Goal: Information Seeking & Learning: Learn about a topic

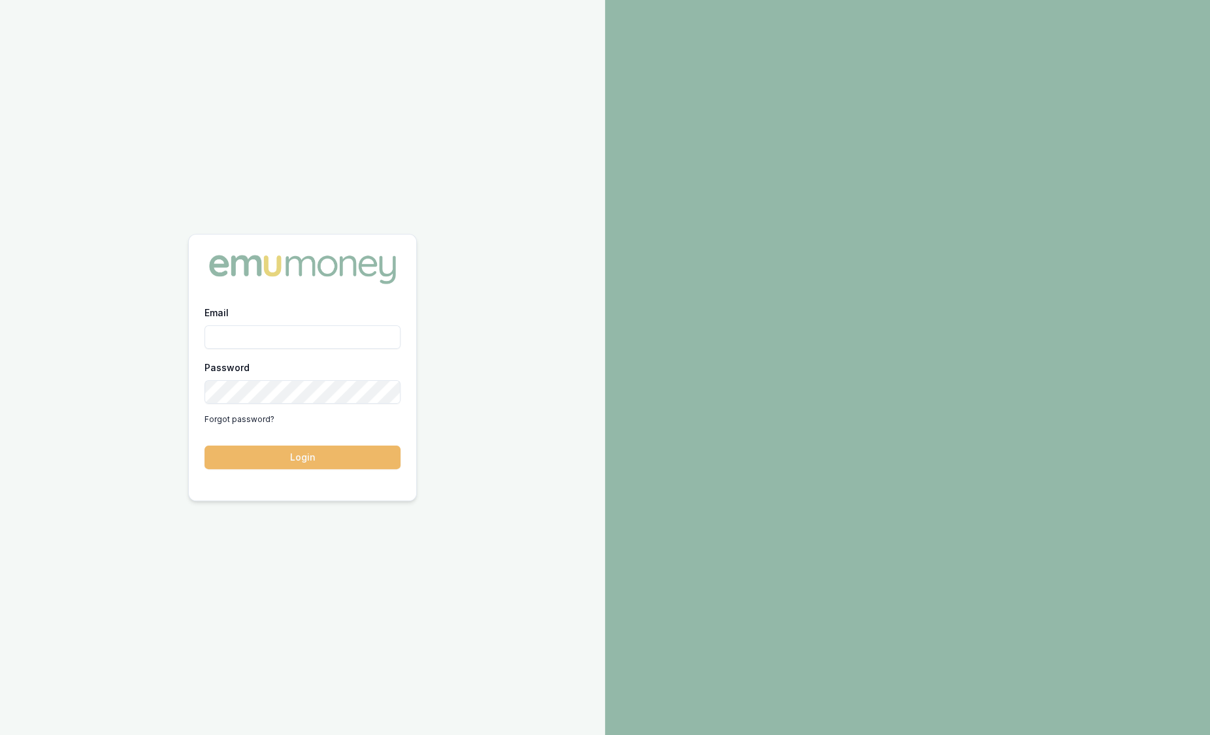
type input "[PERSON_NAME][EMAIL_ADDRESS][PERSON_NAME][DOMAIN_NAME]"
click at [321, 454] on button "Login" at bounding box center [302, 458] width 196 height 24
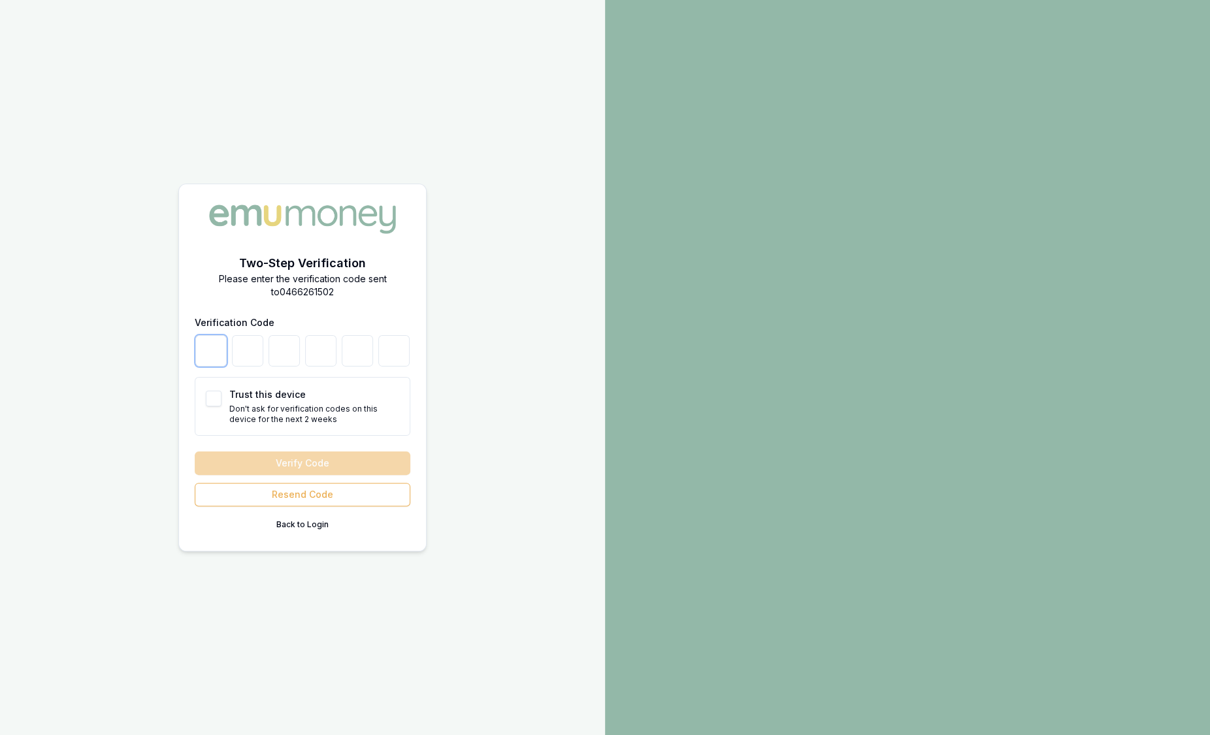
click at [206, 346] on input "number" at bounding box center [210, 350] width 31 height 31
type input "5"
type input "0"
type input "3"
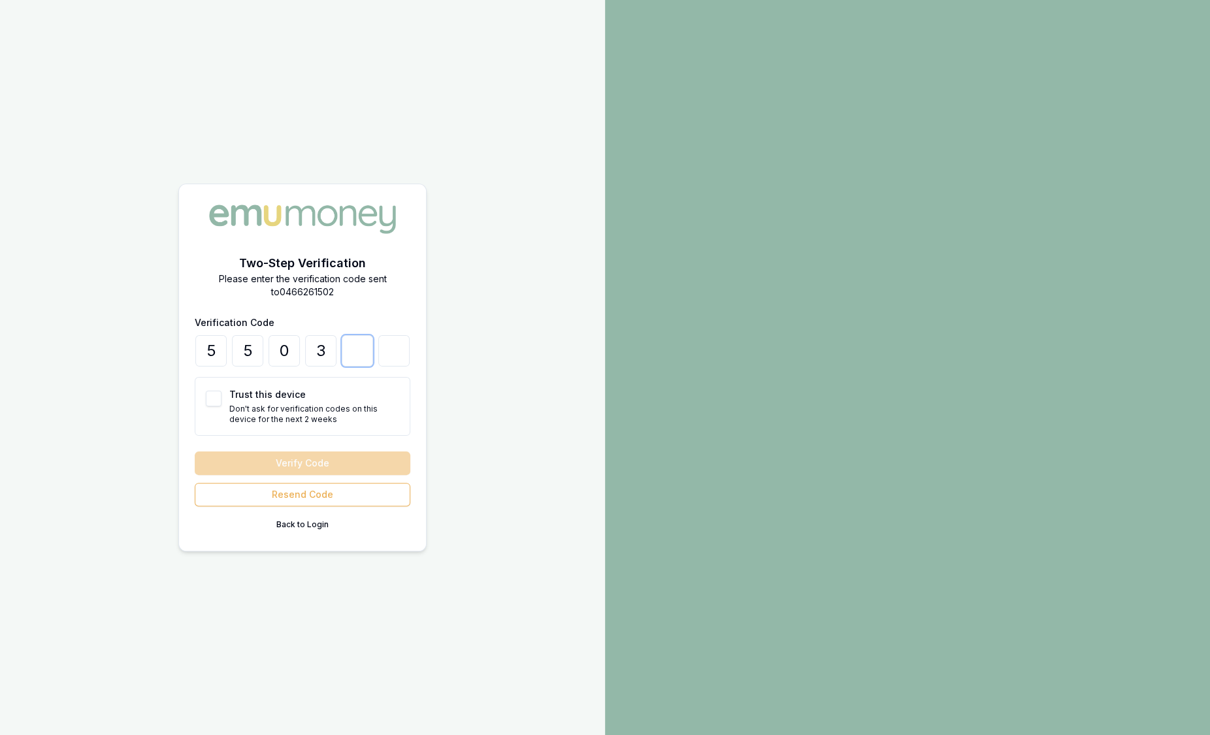
type input "1"
type input "8"
click at [289, 459] on button "Verify Code" at bounding box center [303, 463] width 216 height 24
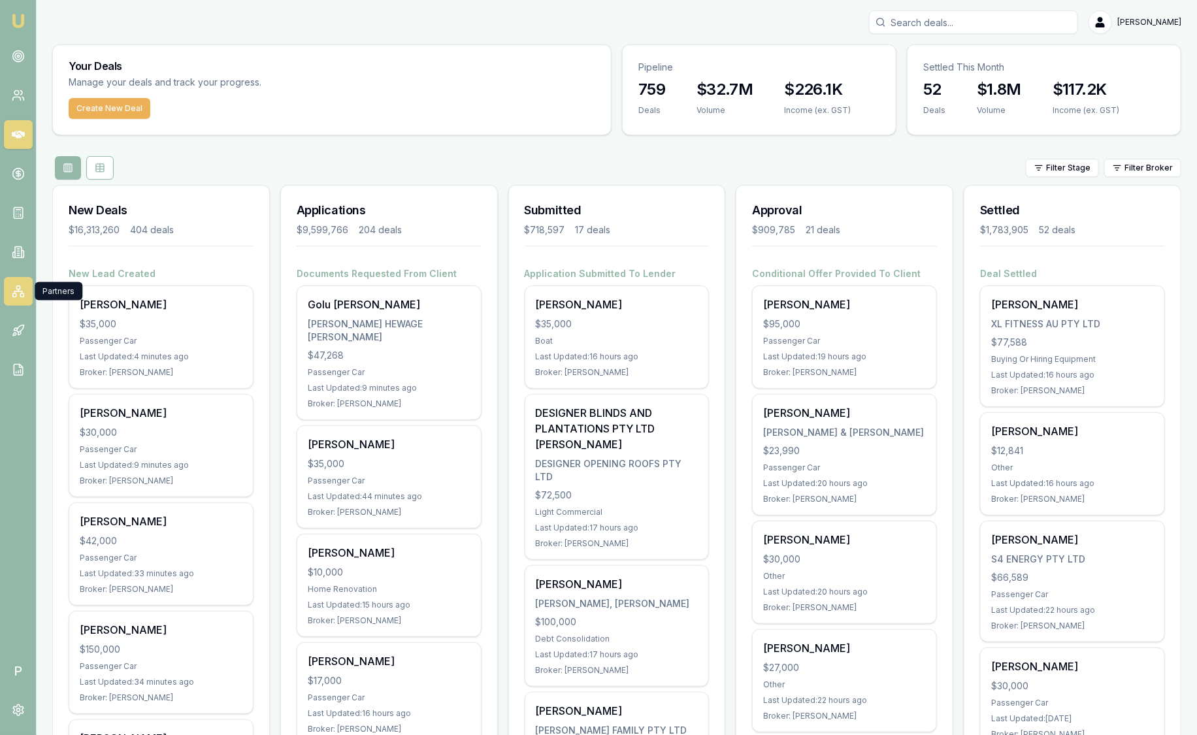
click at [15, 291] on icon at bounding box center [18, 292] width 8 height 2
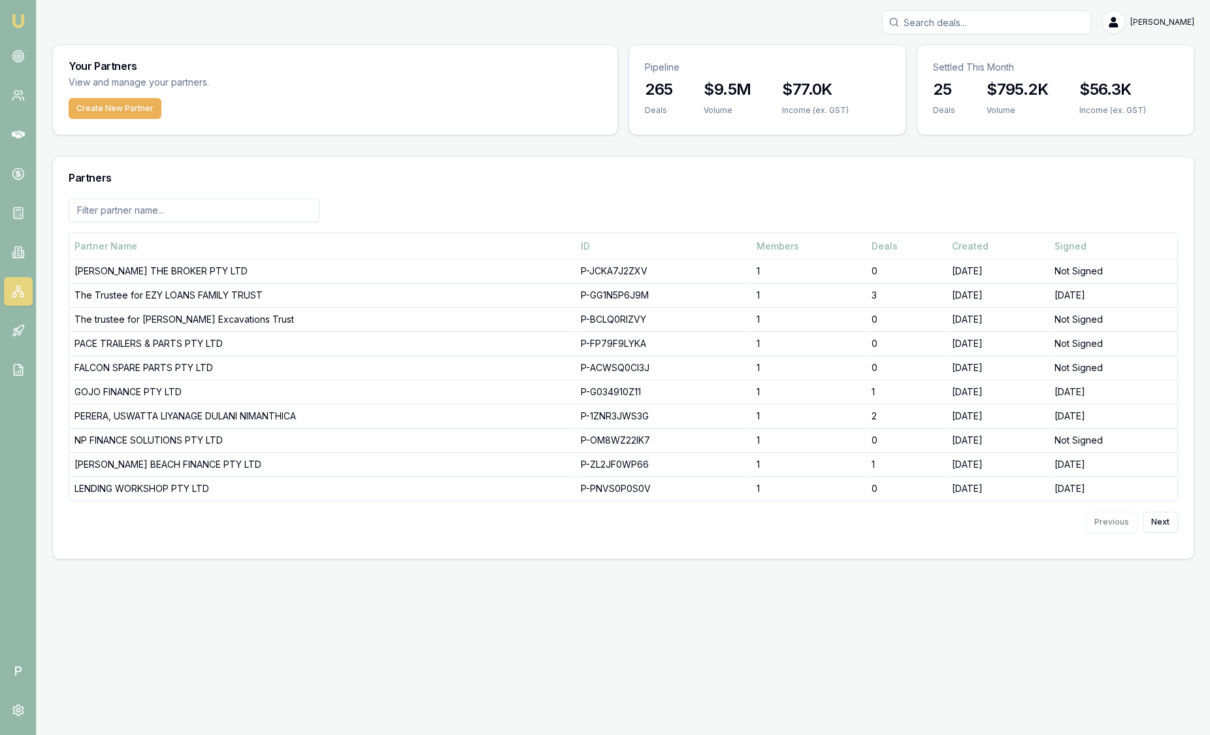
click at [15, 291] on icon at bounding box center [18, 292] width 8 height 2
click at [25, 248] on link at bounding box center [18, 252] width 29 height 29
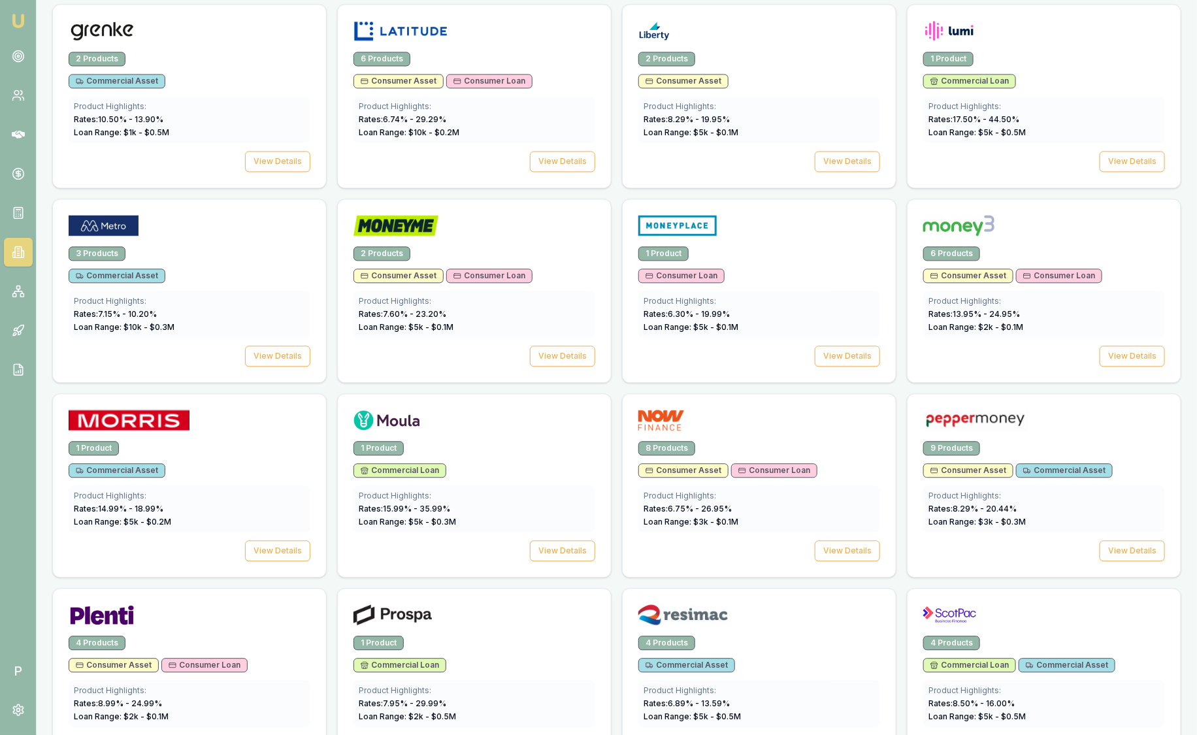
scroll to position [1270, 0]
click at [685, 660] on span "Commercial Asset" at bounding box center [686, 665] width 82 height 10
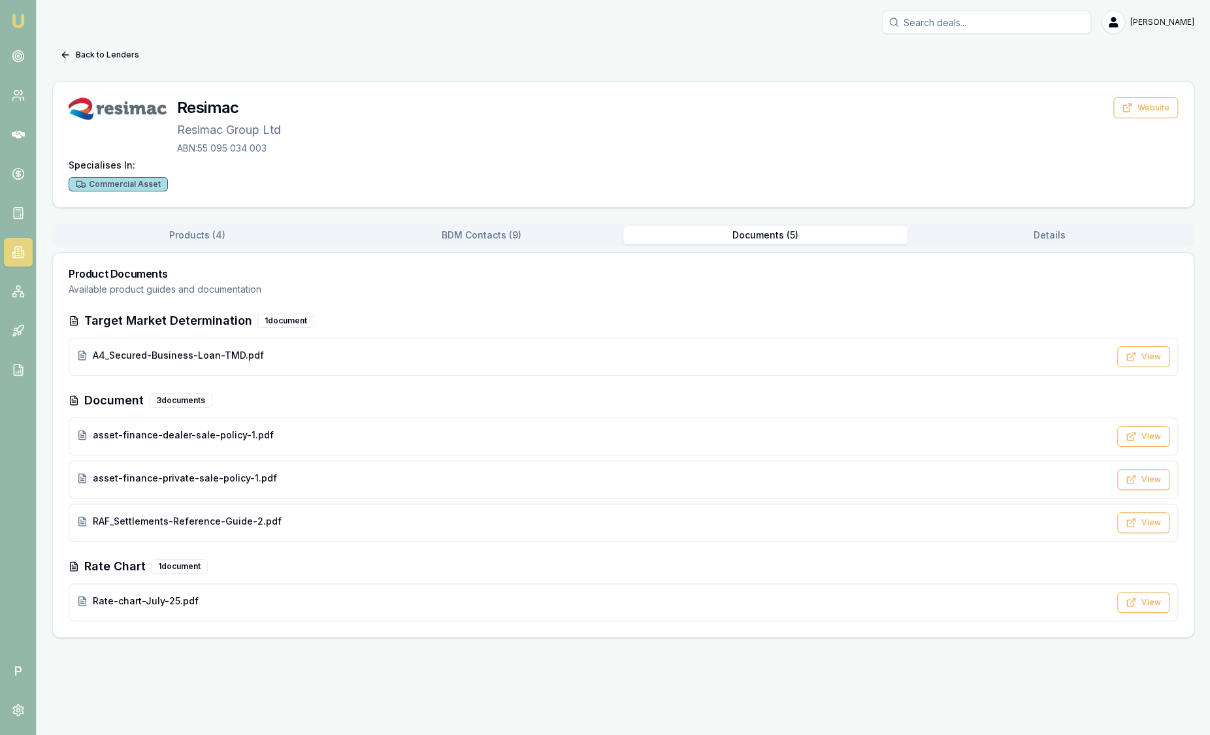
click at [743, 230] on button "Documents ( 5 )" at bounding box center [765, 235] width 284 height 18
click at [410, 365] on div "A4_Secured-Business-Loan-TMD.pdf View" at bounding box center [623, 357] width 1109 height 38
click at [242, 240] on button "Products ( 4 )" at bounding box center [197, 235] width 284 height 18
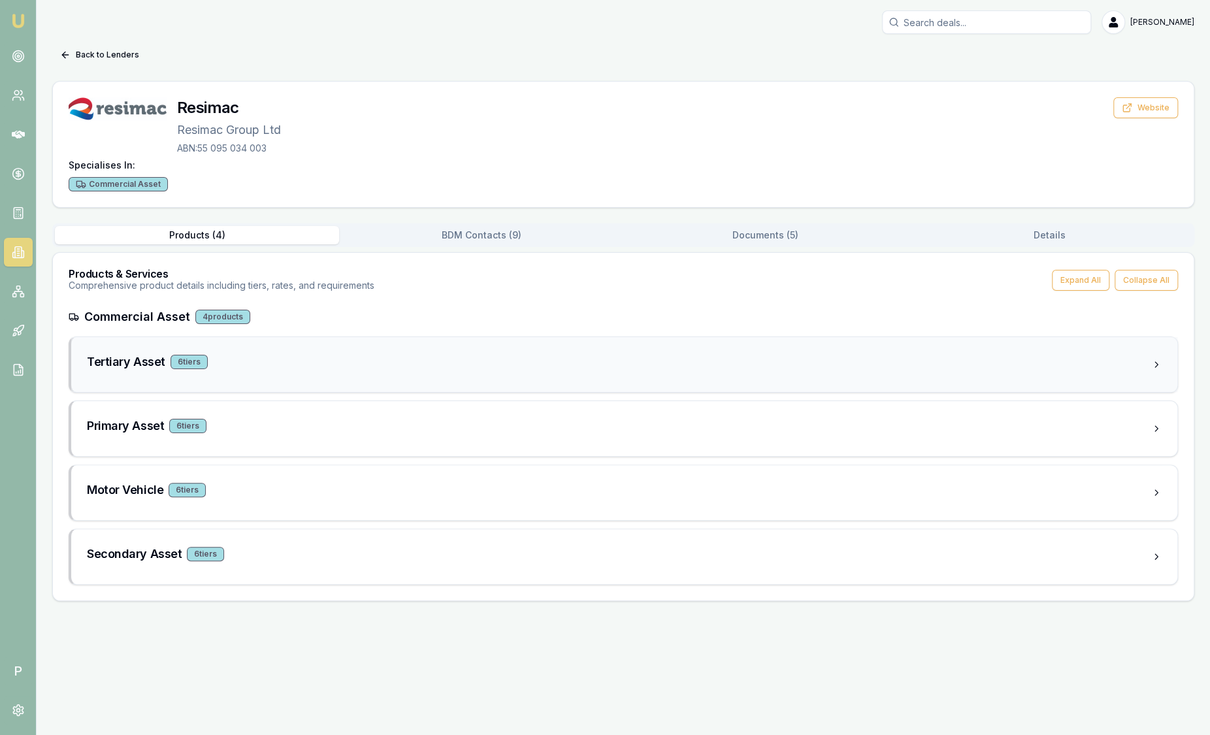
click at [304, 367] on div "Tertiary Asset 6 tier s" at bounding box center [619, 362] width 1064 height 18
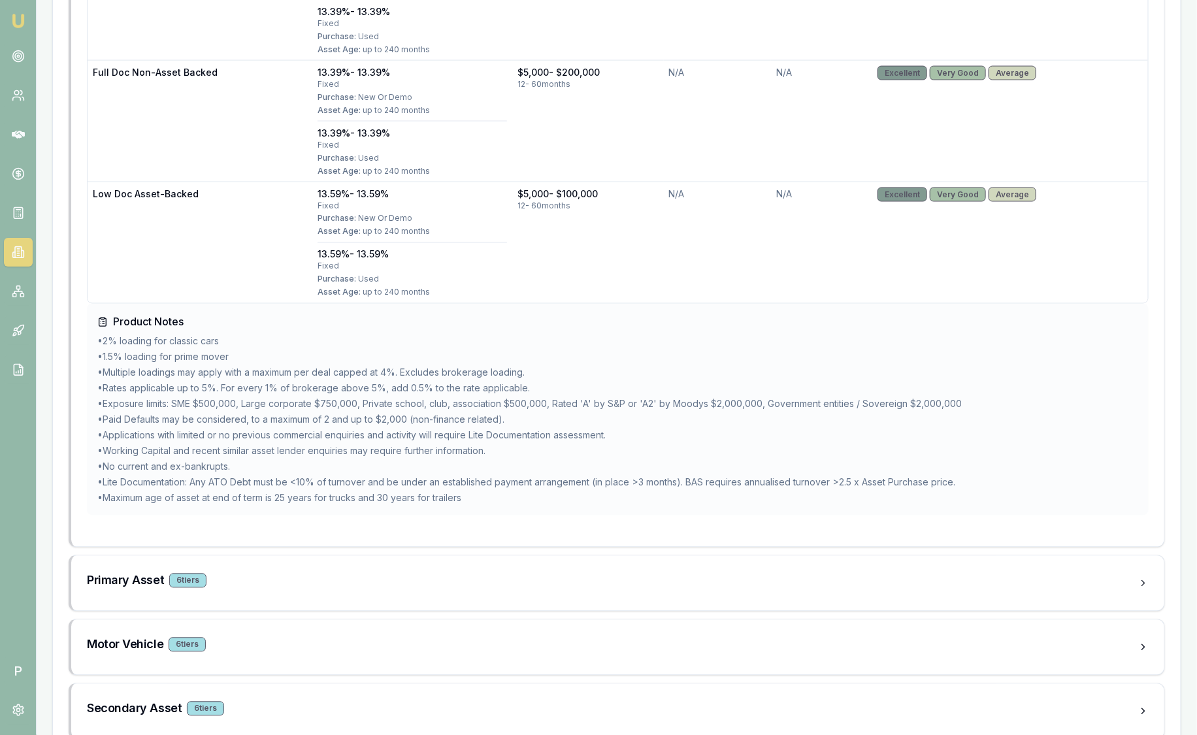
scroll to position [1004, 0]
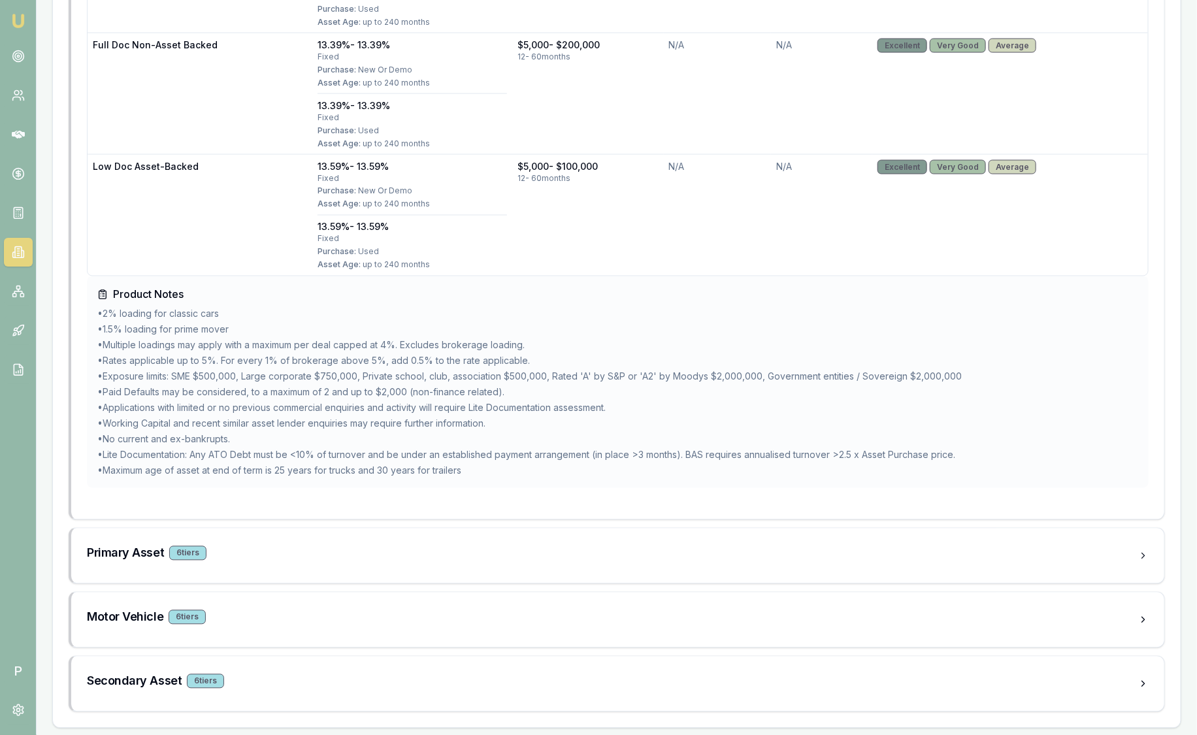
click at [14, 18] on img at bounding box center [18, 21] width 16 height 16
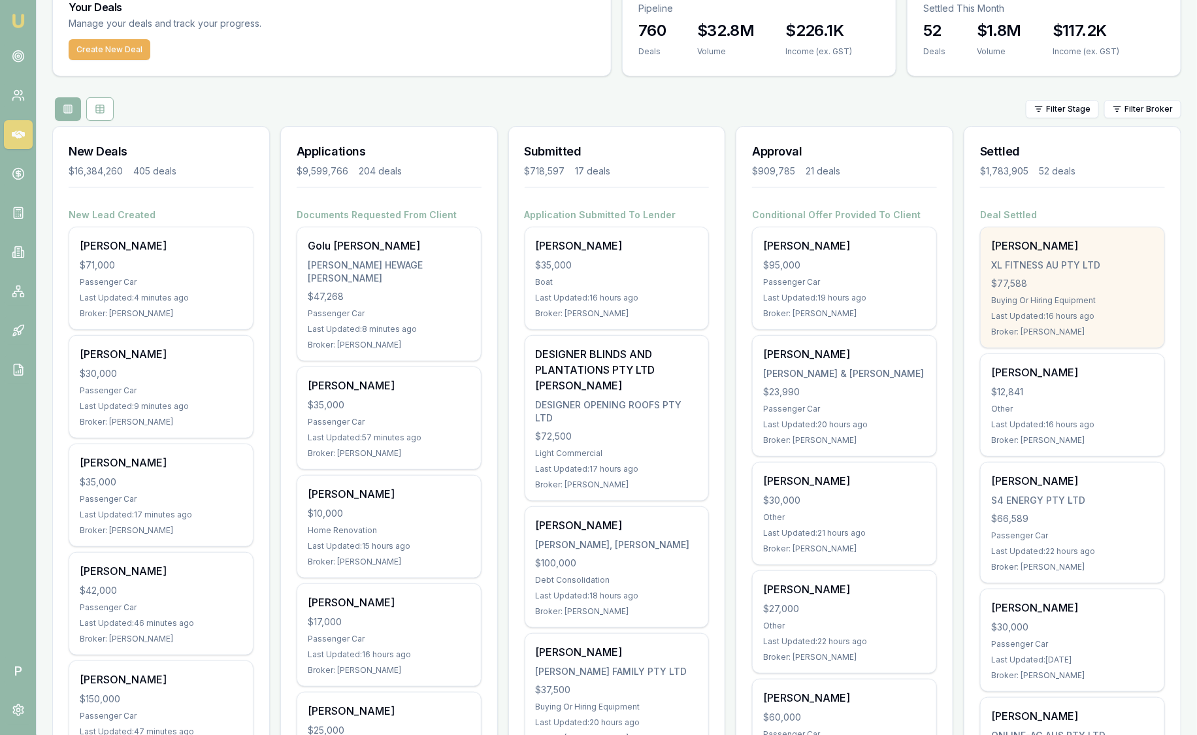
scroll to position [63, 0]
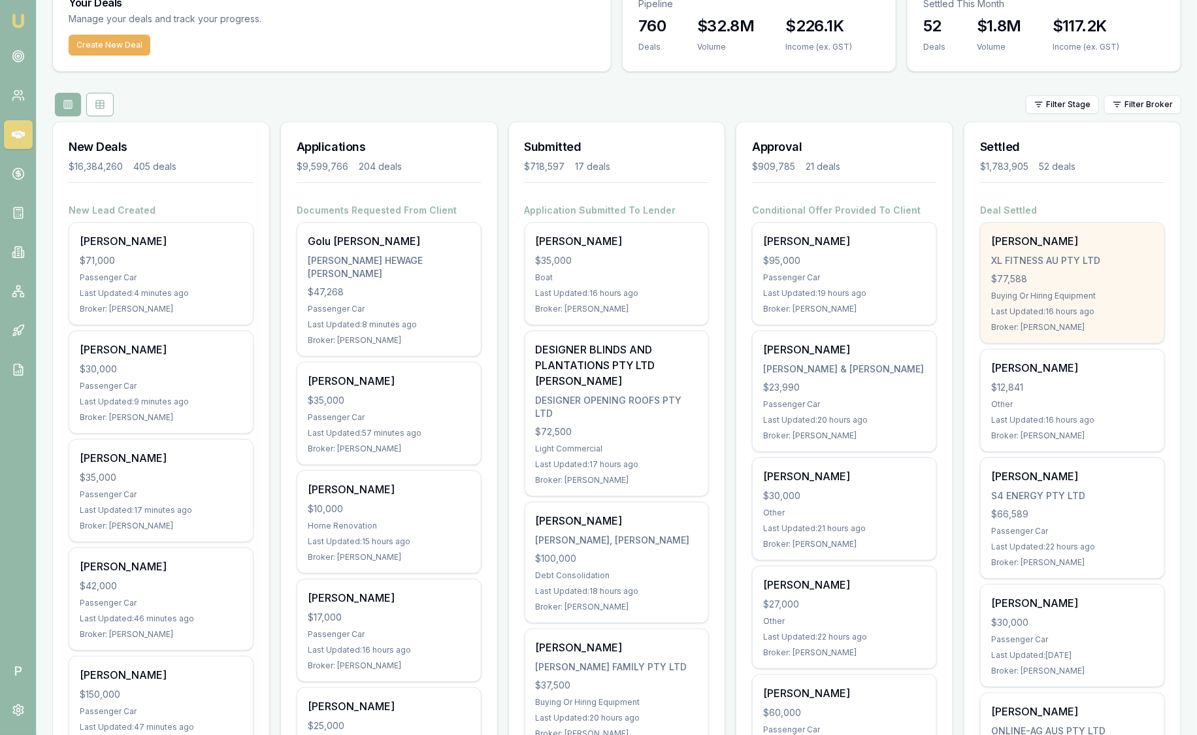
click at [1021, 304] on div "Daniel Miller XL FITNESS AU PTY LTD $77,588 Buying Or Hiring Equipment Last Upd…" at bounding box center [1073, 283] width 184 height 120
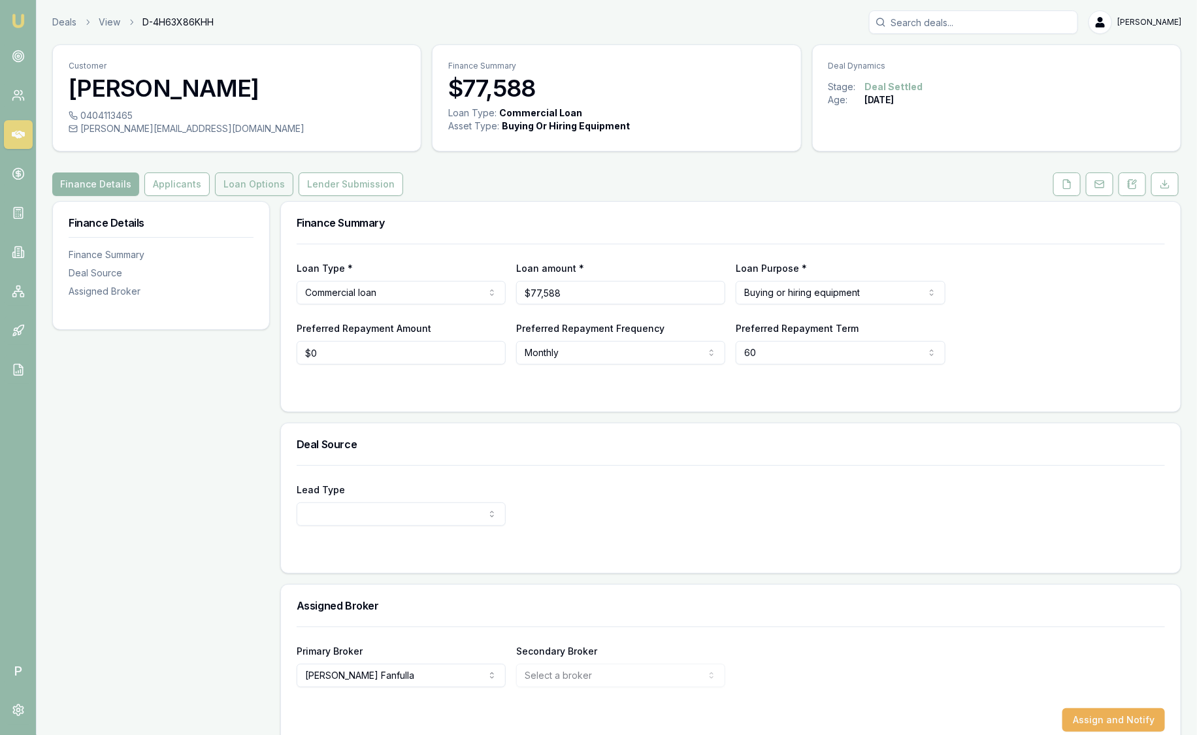
click at [252, 184] on button "Loan Options" at bounding box center [254, 184] width 78 height 24
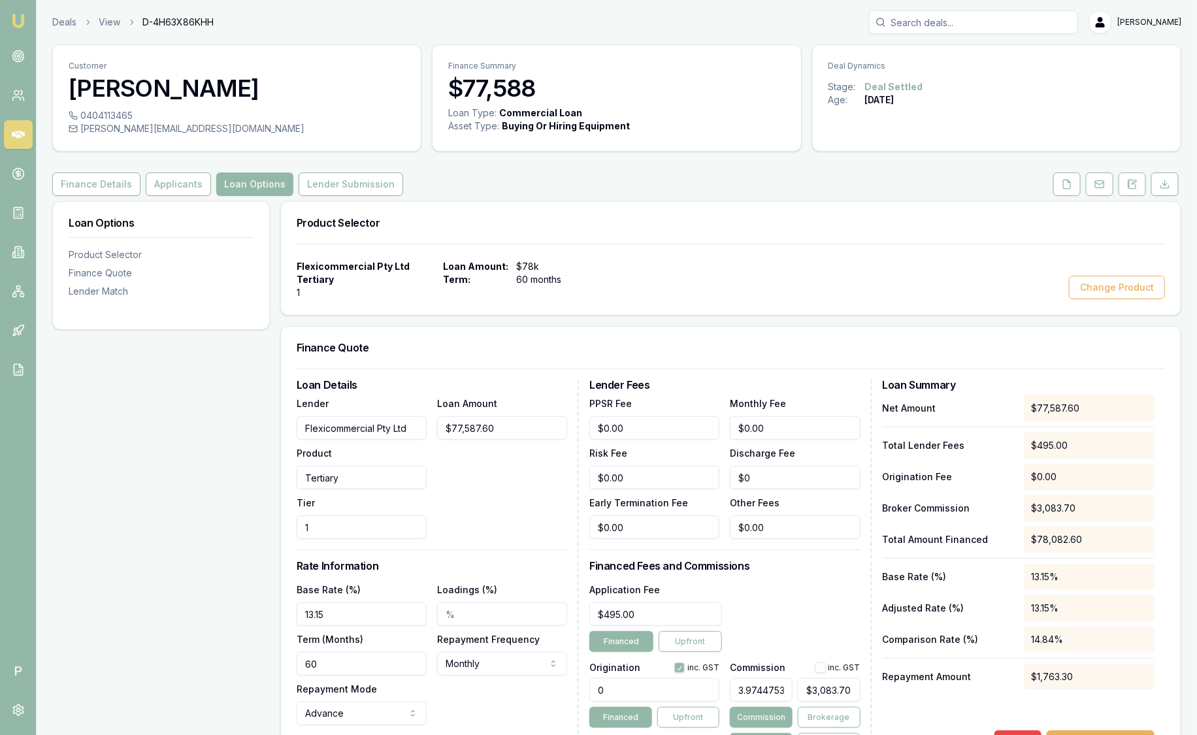
scroll to position [9, 0]
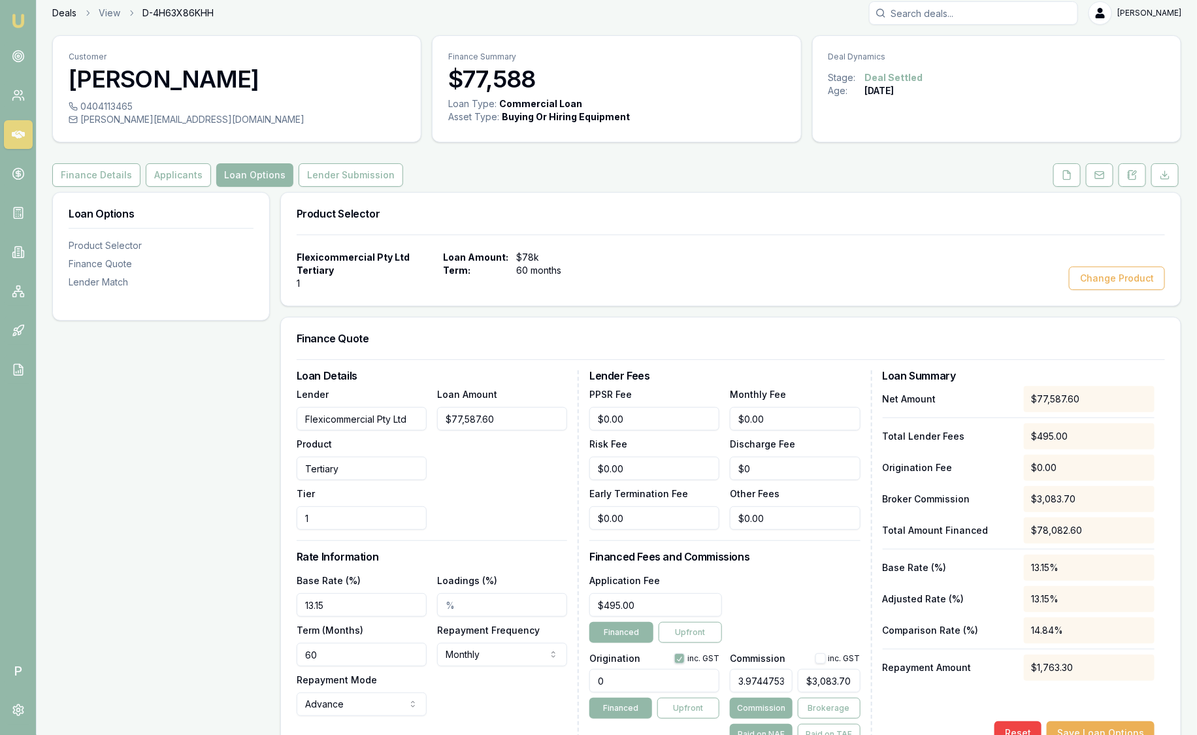
click at [67, 13] on link "Deals" at bounding box center [64, 13] width 24 height 13
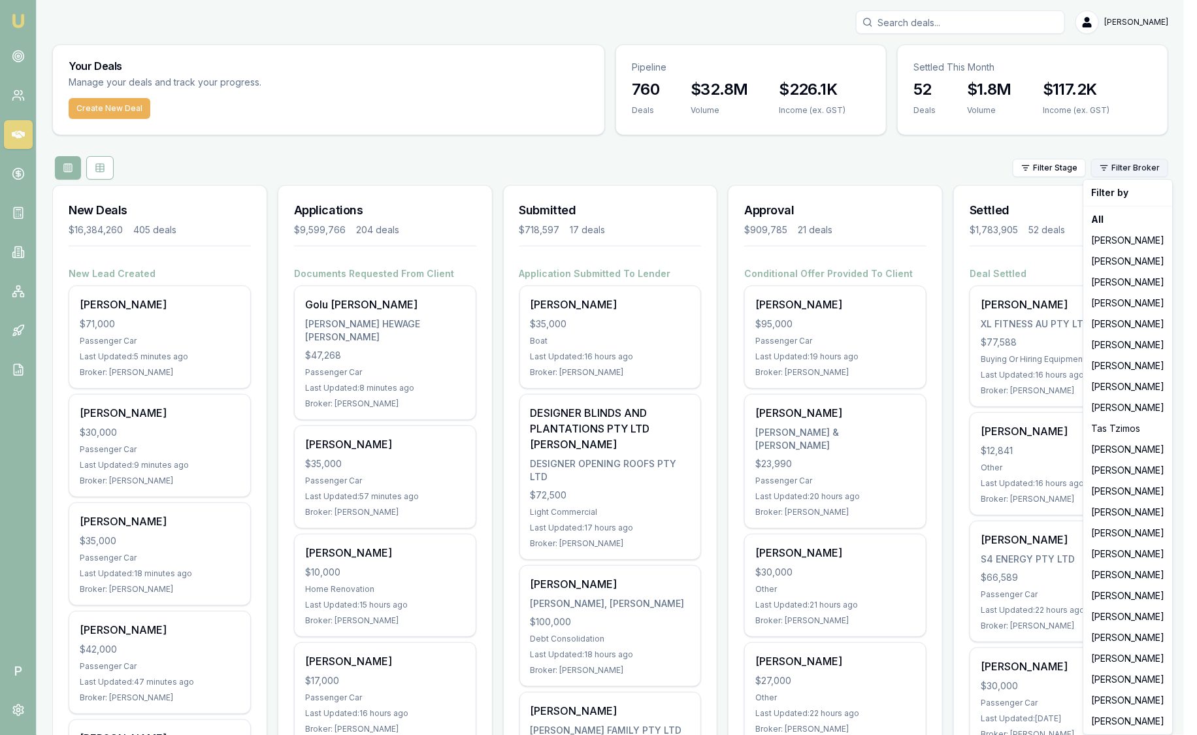
click at [1158, 163] on html "Emu Broker P Sam Crouch Toggle Menu Your Deals Manage your deals and track your…" at bounding box center [598, 367] width 1197 height 735
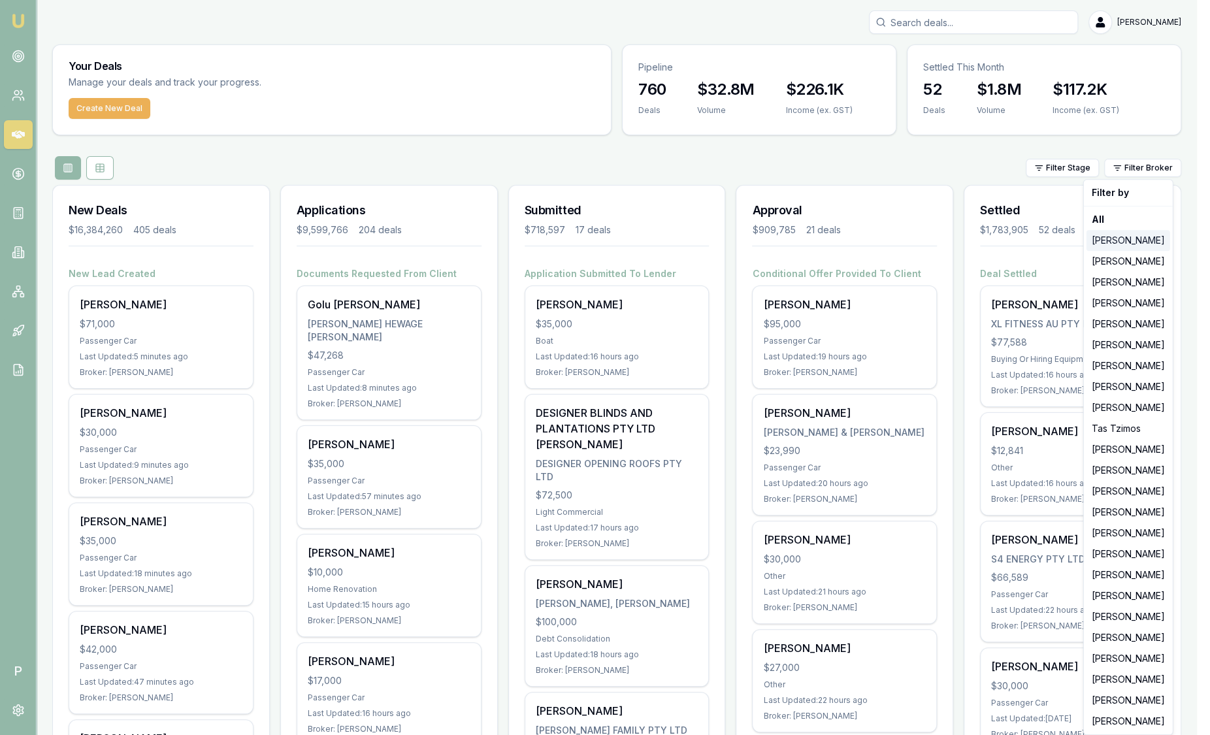
click at [1096, 239] on div "[PERSON_NAME]" at bounding box center [1128, 240] width 84 height 21
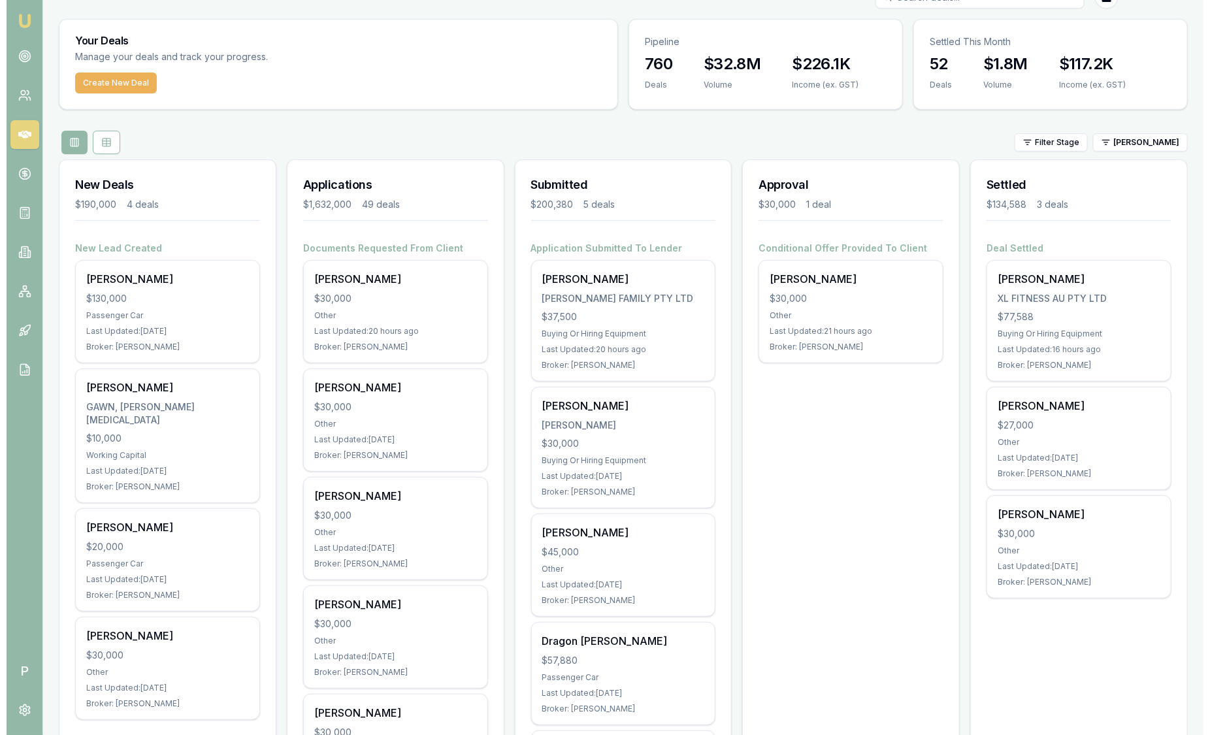
scroll to position [24, 0]
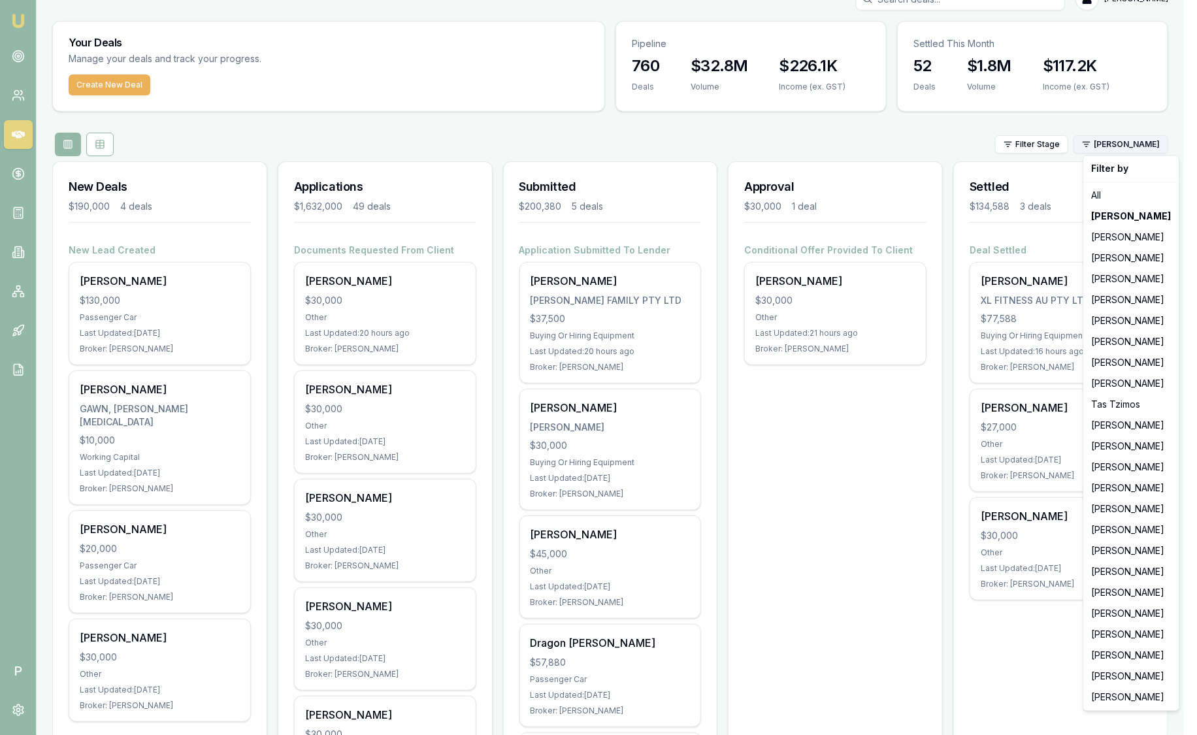
click at [1120, 148] on html "Emu Broker P Sam Crouch Toggle Menu Your Deals Manage your deals and track your…" at bounding box center [598, 343] width 1197 height 735
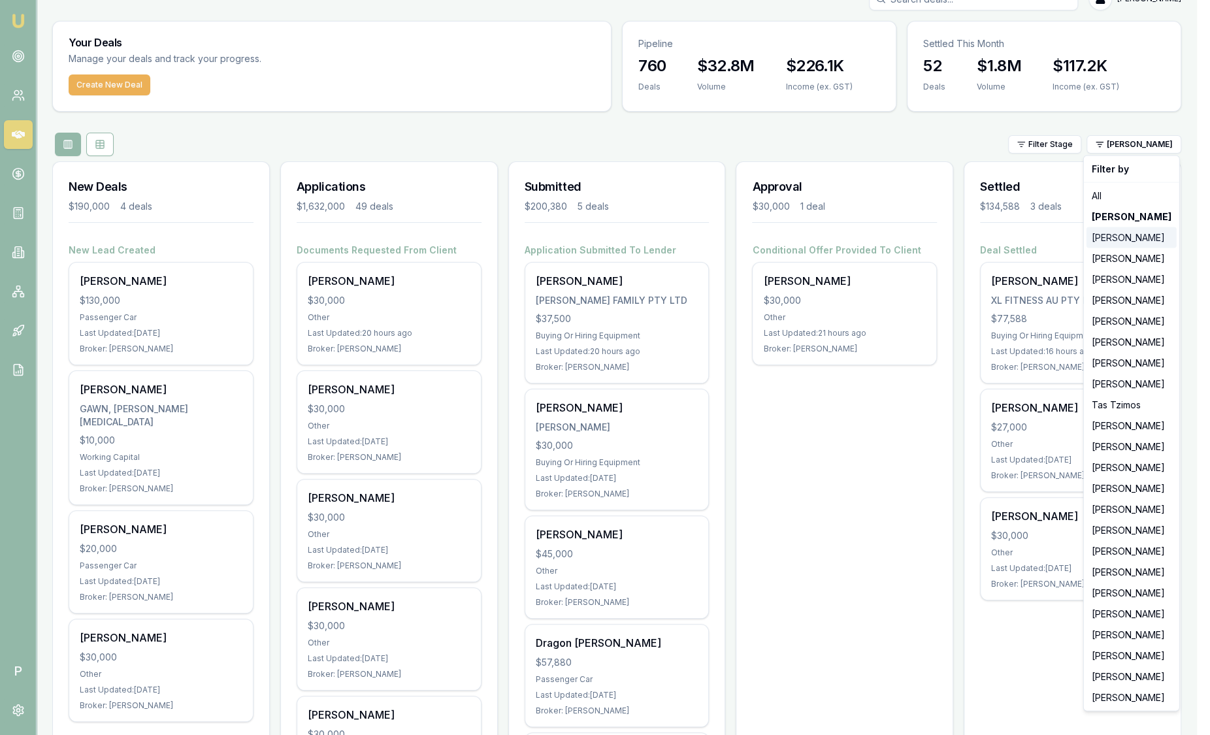
click at [1105, 240] on div "[PERSON_NAME]" at bounding box center [1131, 237] width 90 height 21
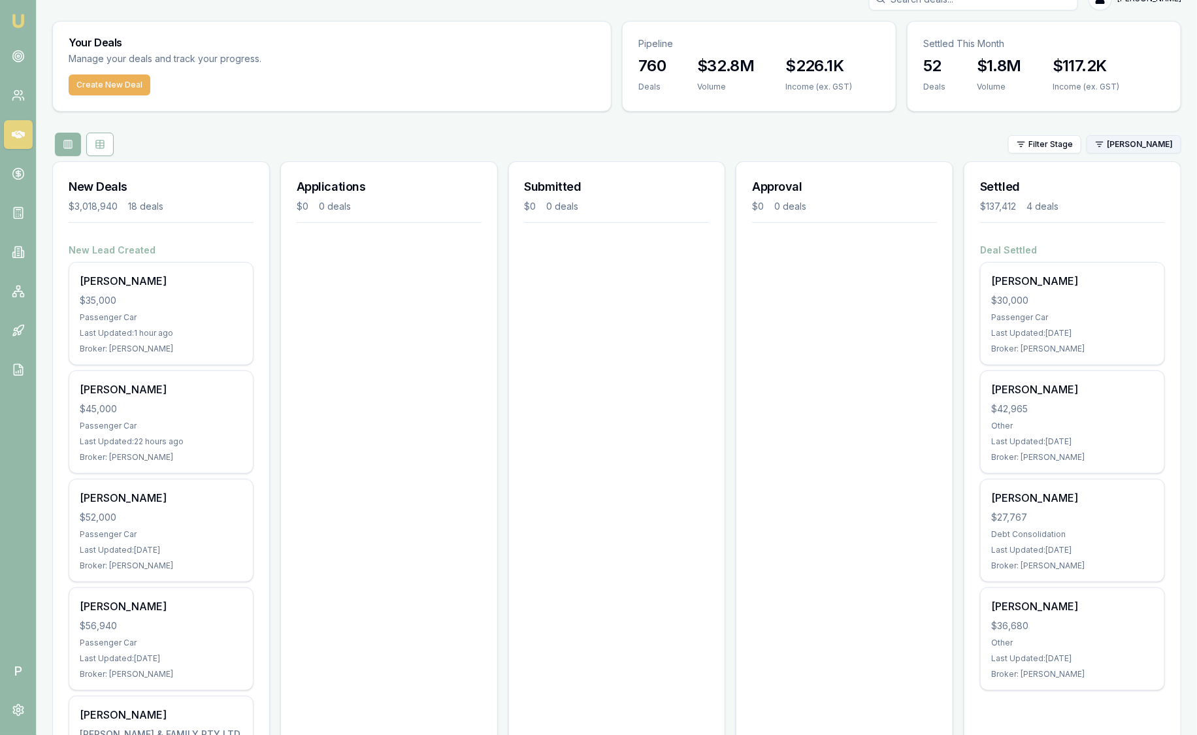
click at [1148, 151] on html "Emu Broker P Sam Crouch Toggle Menu Your Deals Manage your deals and track your…" at bounding box center [598, 343] width 1197 height 735
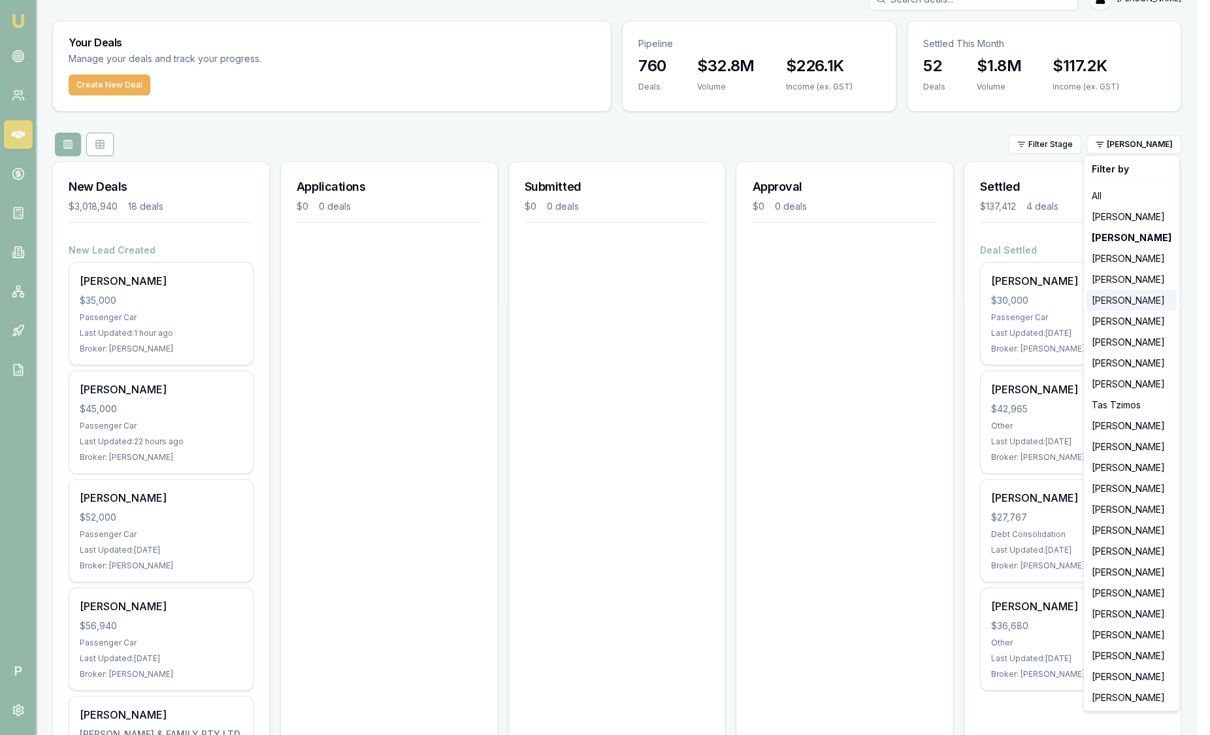
click at [1115, 305] on div "[PERSON_NAME]" at bounding box center [1131, 300] width 90 height 21
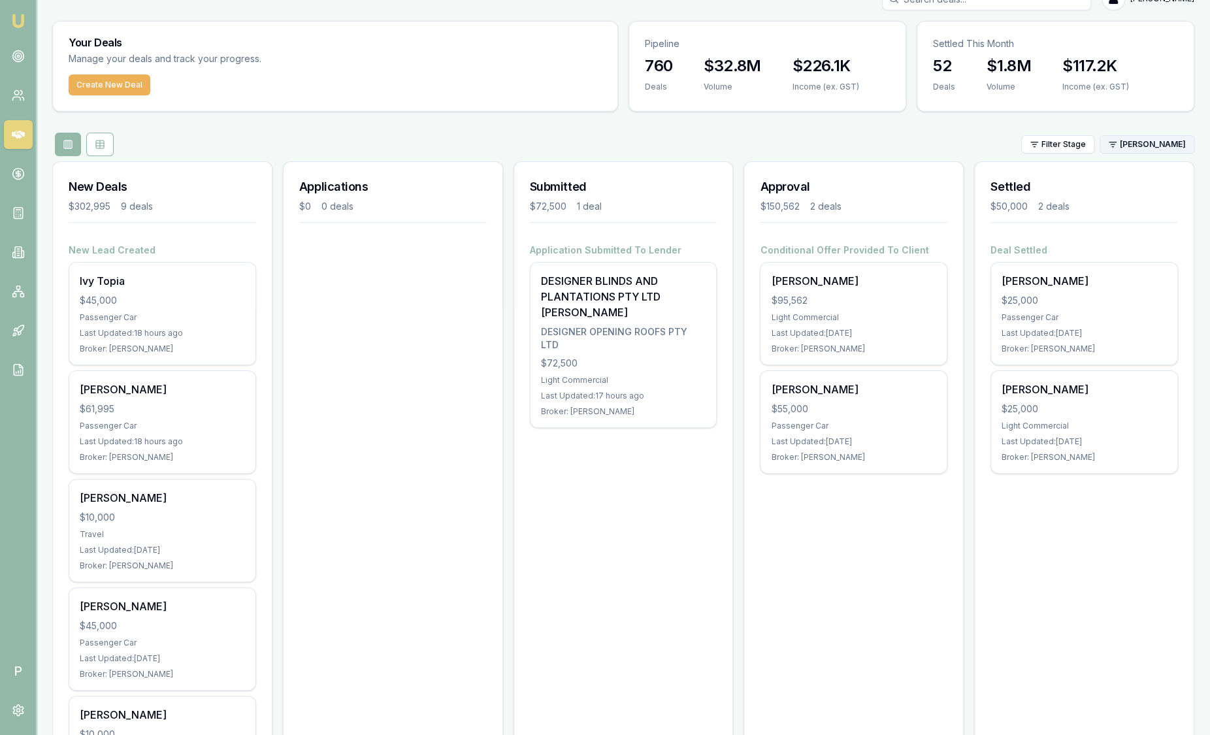
click at [1149, 142] on html "Emu Broker P Sam Crouch Toggle Menu Your Deals Manage your deals and track your…" at bounding box center [605, 343] width 1210 height 735
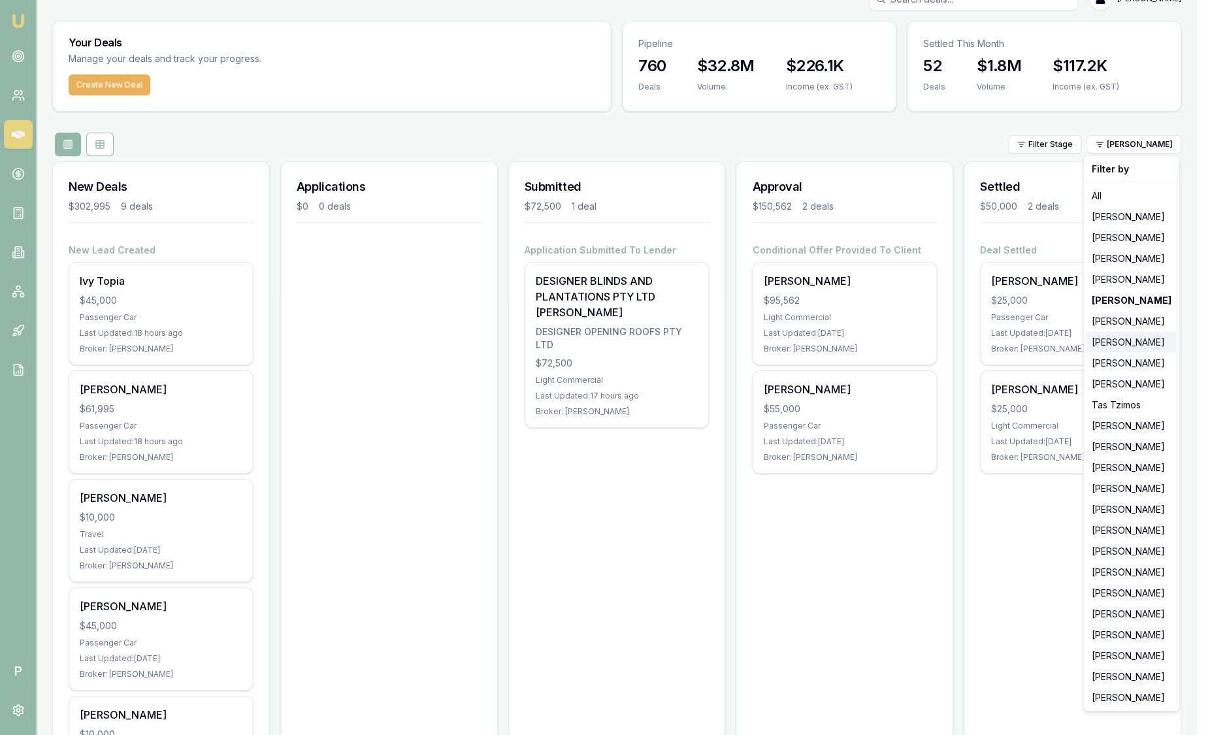
click at [1126, 340] on div "[PERSON_NAME]" at bounding box center [1131, 342] width 90 height 21
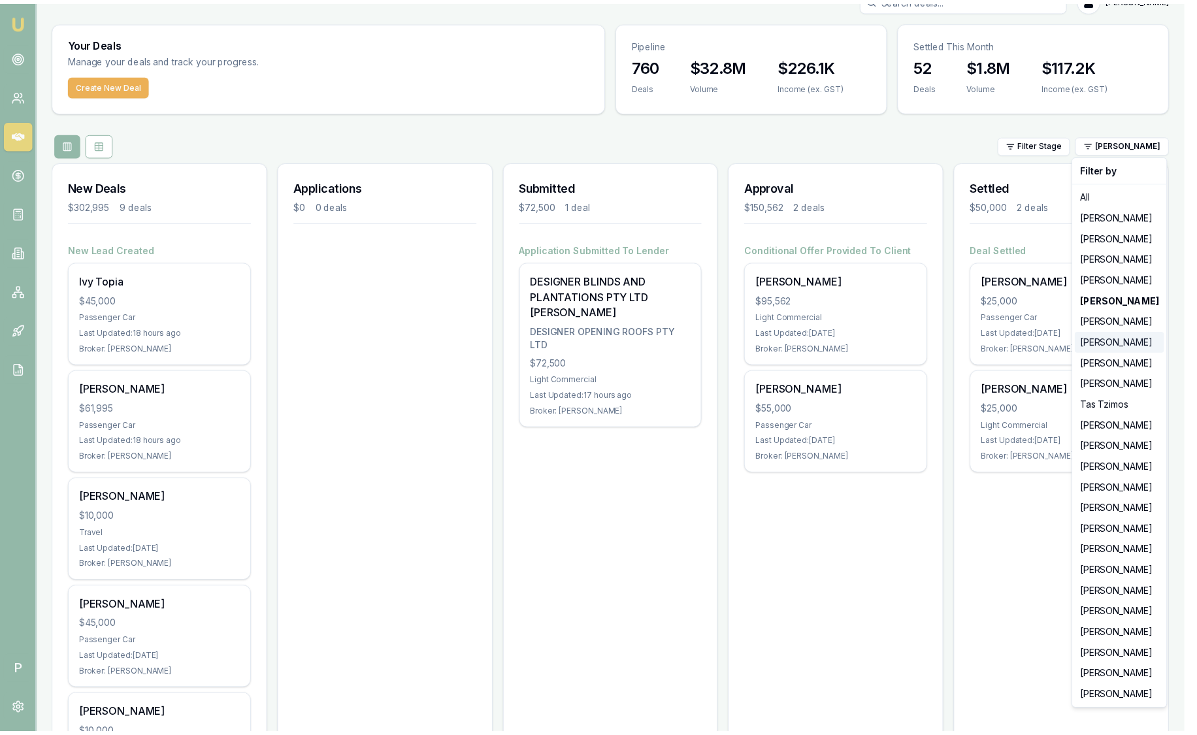
scroll to position [0, 0]
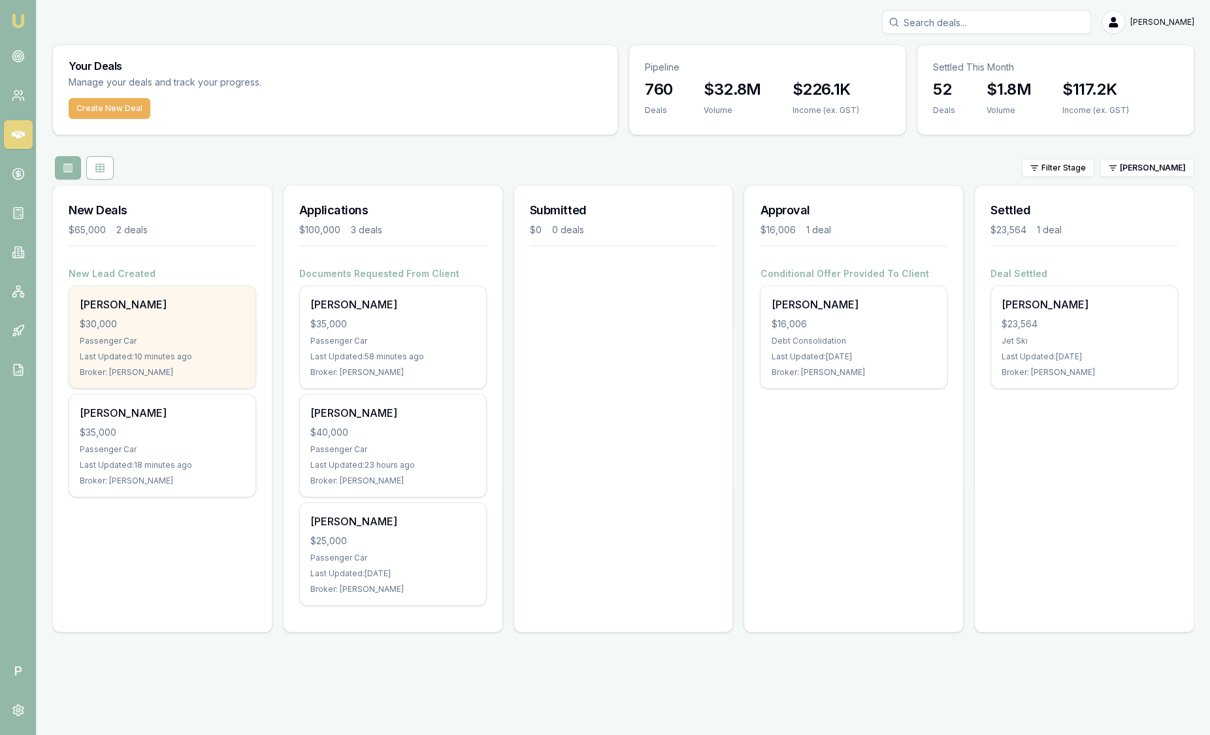
click at [189, 311] on div "[PERSON_NAME]" at bounding box center [162, 305] width 165 height 16
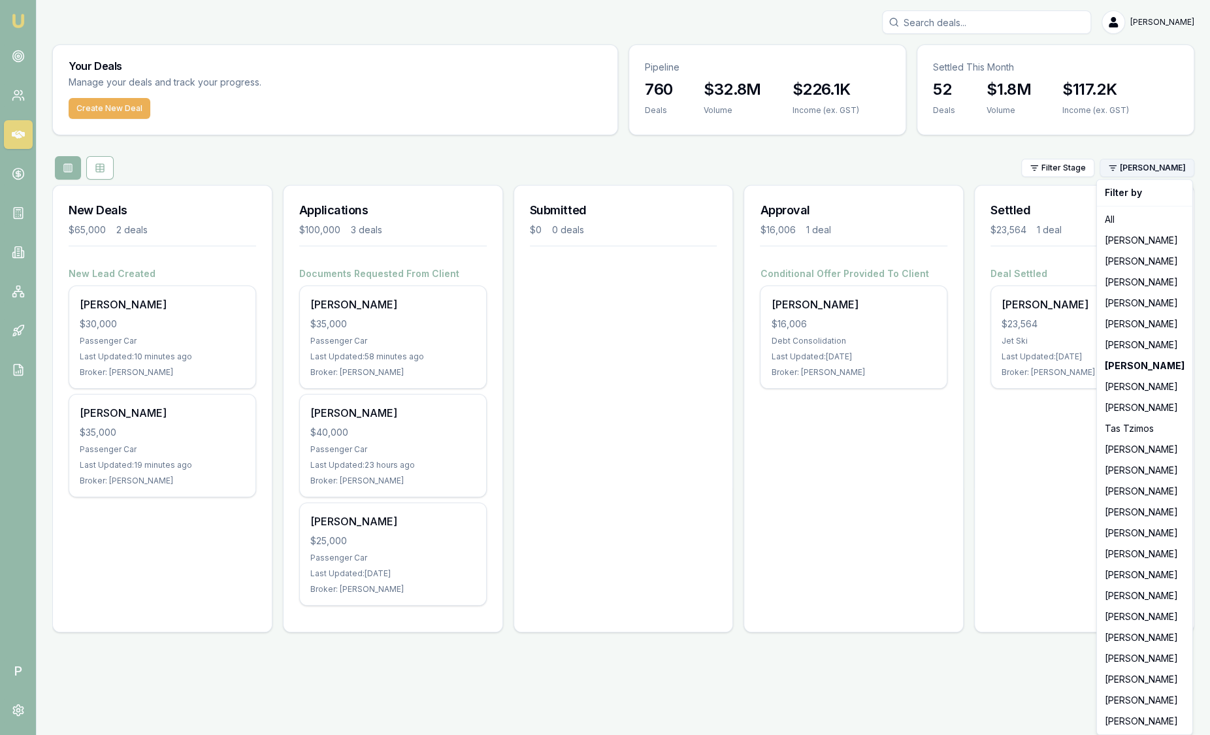
click at [1149, 173] on html "Emu Broker P Sam Crouch Toggle Menu Your Deals Manage your deals and track your…" at bounding box center [605, 367] width 1210 height 735
click at [1145, 380] on div "[PERSON_NAME]" at bounding box center [1145, 386] width 90 height 21
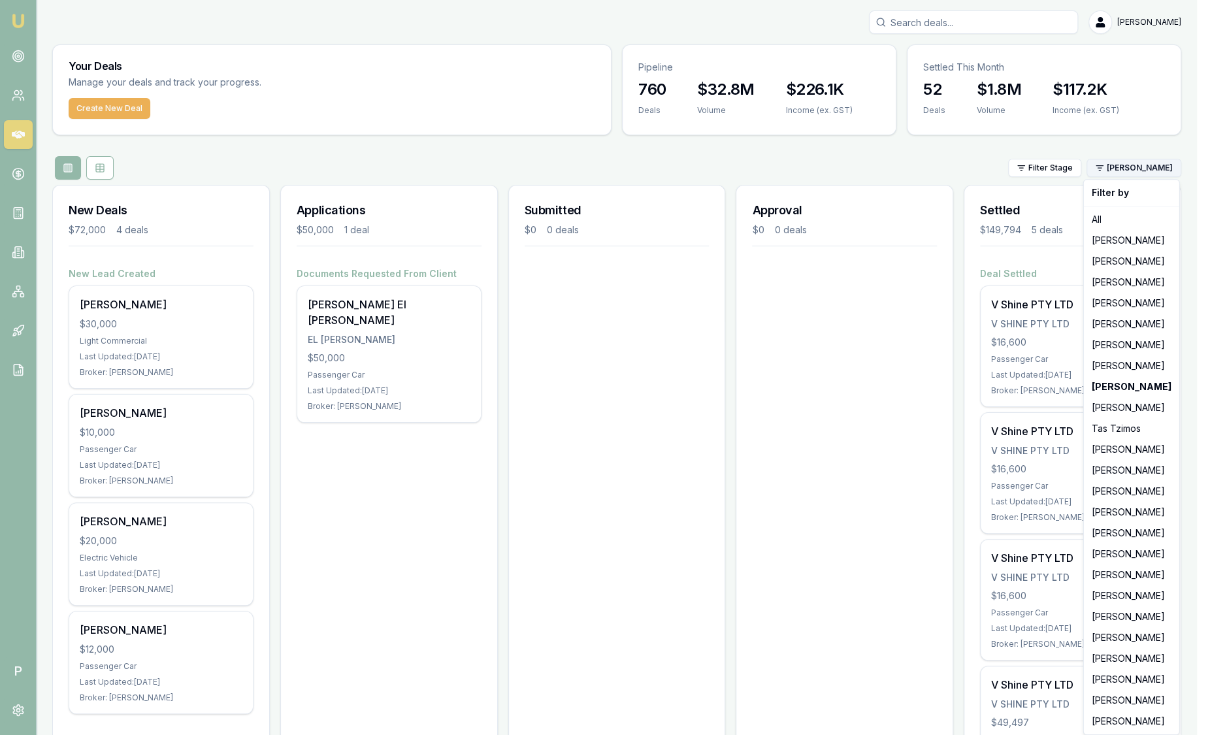
click at [1146, 171] on html "Emu Broker P Sam Crouch Toggle Menu Your Deals Manage your deals and track your…" at bounding box center [605, 367] width 1210 height 735
click at [1102, 467] on div "[PERSON_NAME]" at bounding box center [1131, 470] width 90 height 21
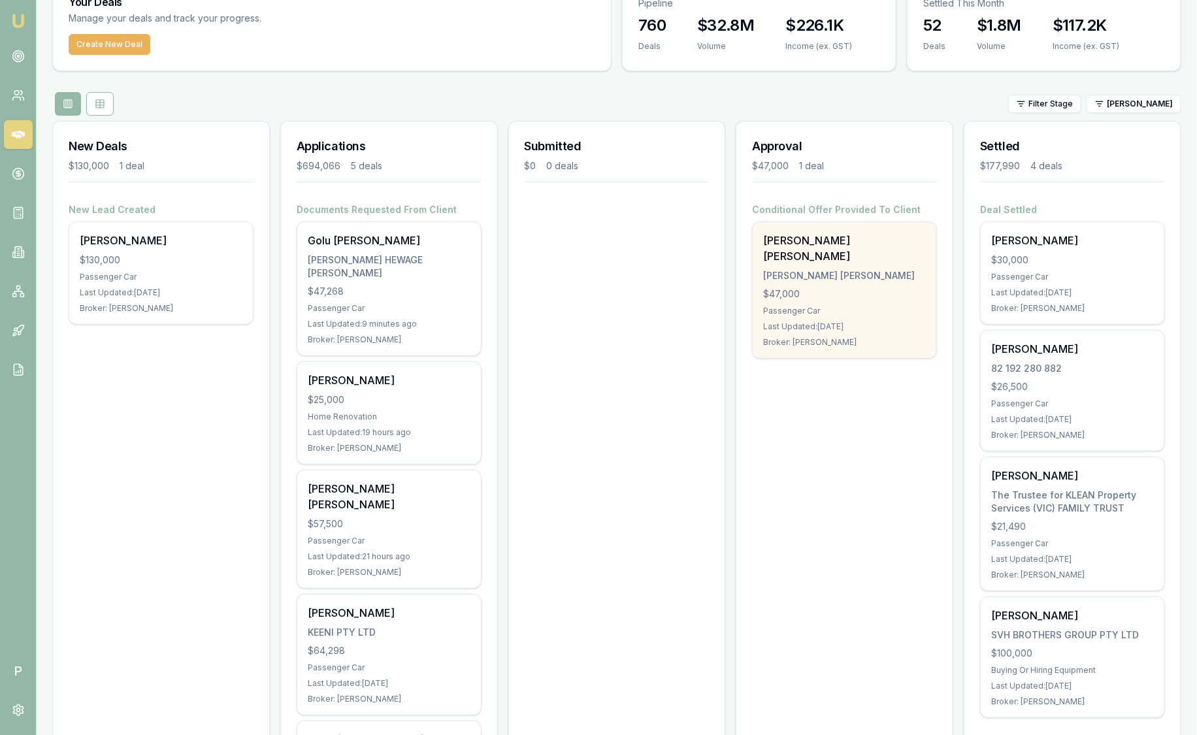
scroll to position [29, 0]
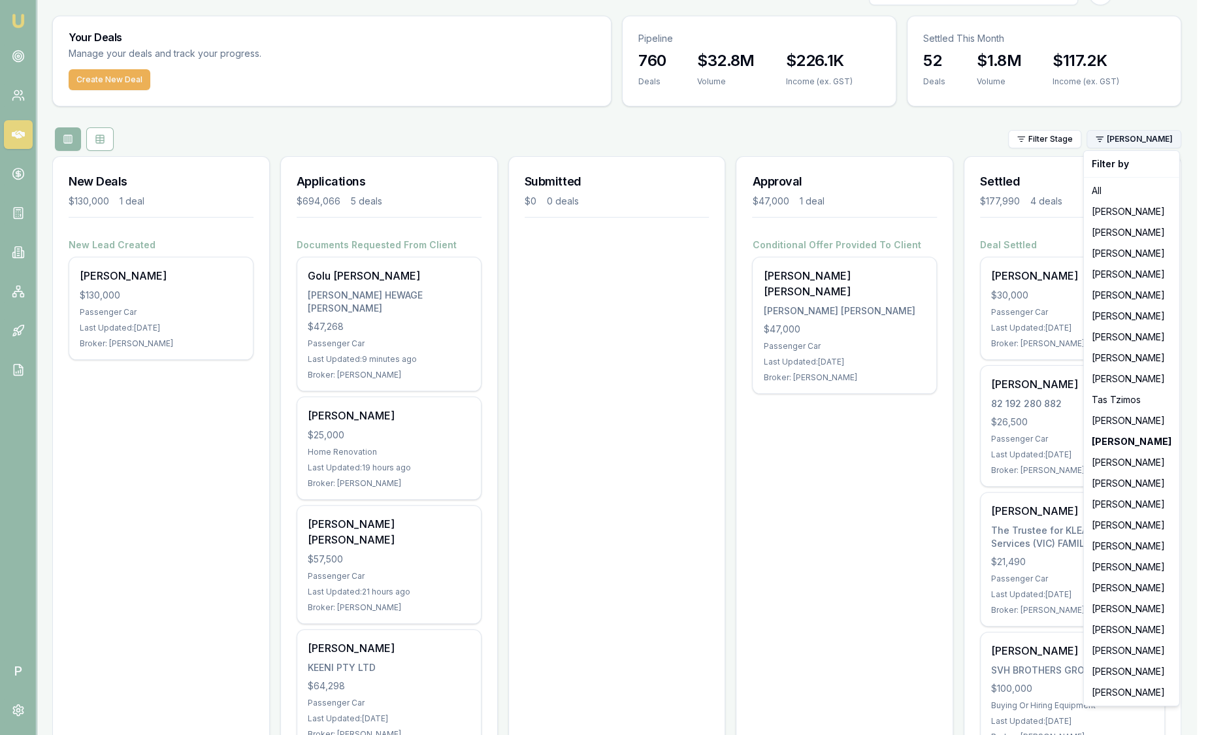
click at [1135, 142] on html "Emu Broker P Sam Crouch Toggle Menu Your Deals Manage your deals and track your…" at bounding box center [605, 338] width 1210 height 735
click at [1120, 607] on div "[PERSON_NAME]" at bounding box center [1131, 608] width 90 height 21
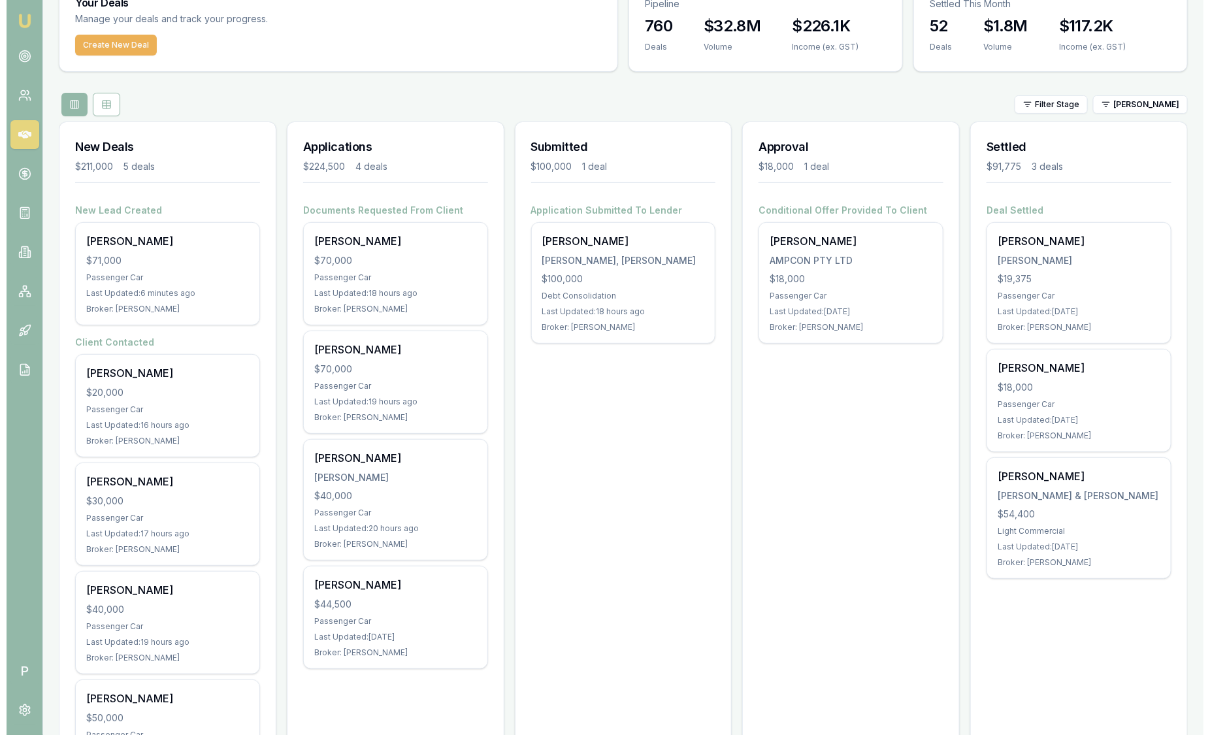
scroll to position [65, 0]
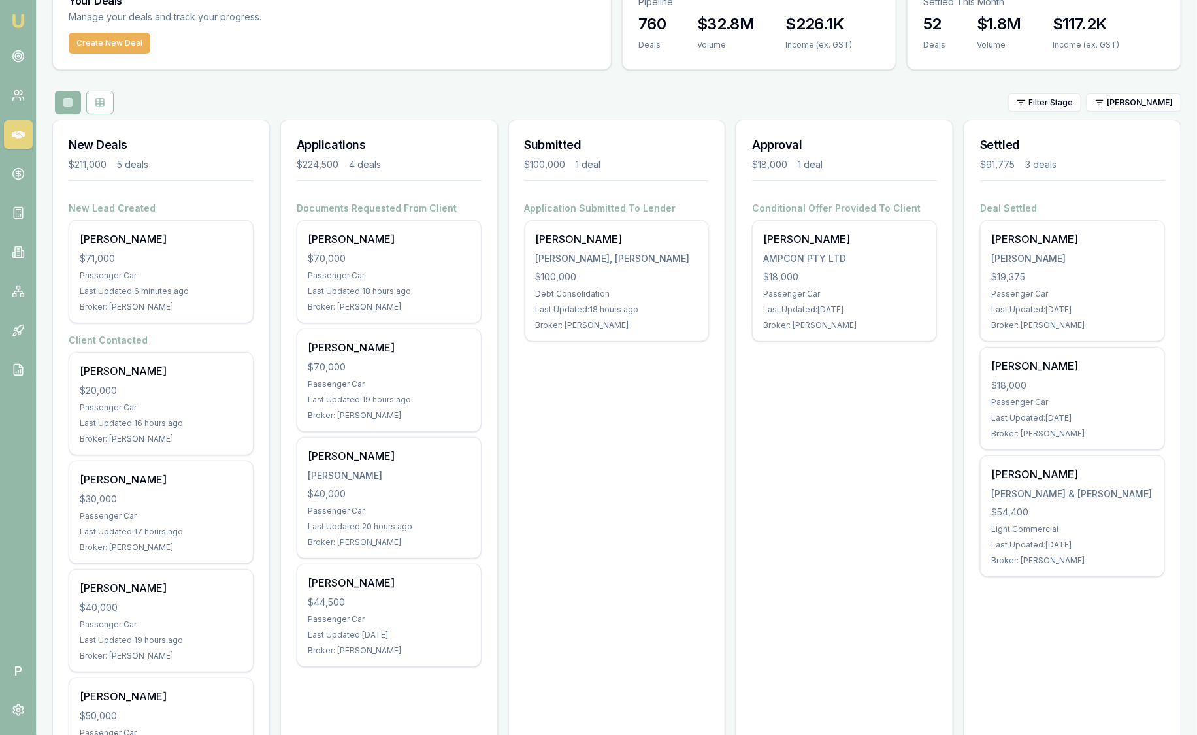
click at [1147, 112] on div "Filter Stage Robyn Adams" at bounding box center [616, 103] width 1129 height 24
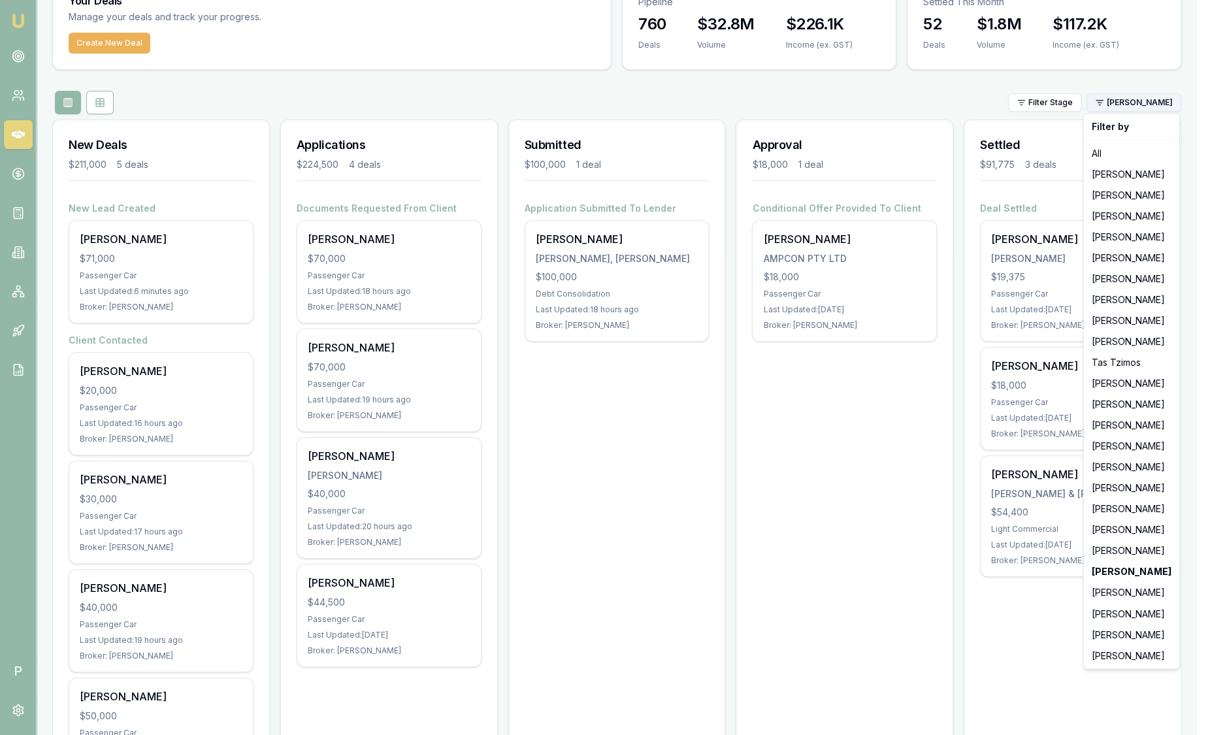
click at [1149, 108] on html "Emu Broker P Sam Crouch Toggle Menu Your Deals Manage your deals and track your…" at bounding box center [605, 302] width 1210 height 735
click at [1130, 596] on div "[PERSON_NAME]" at bounding box center [1131, 592] width 90 height 21
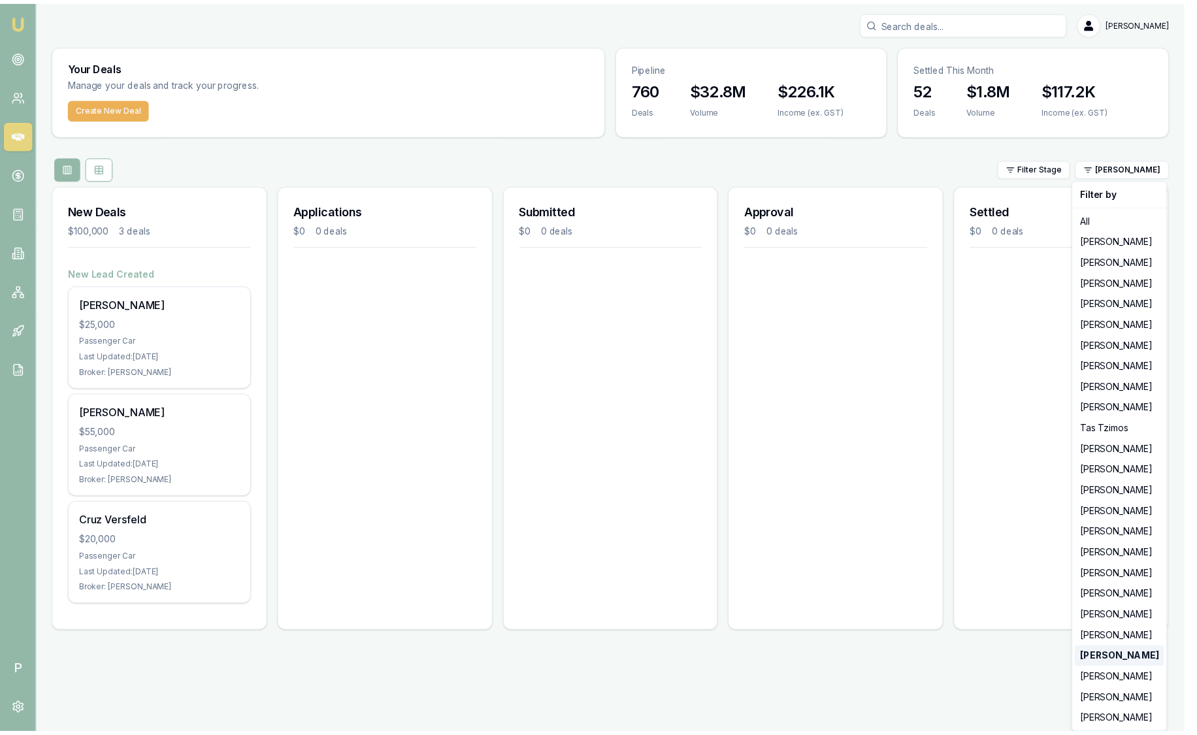
scroll to position [0, 0]
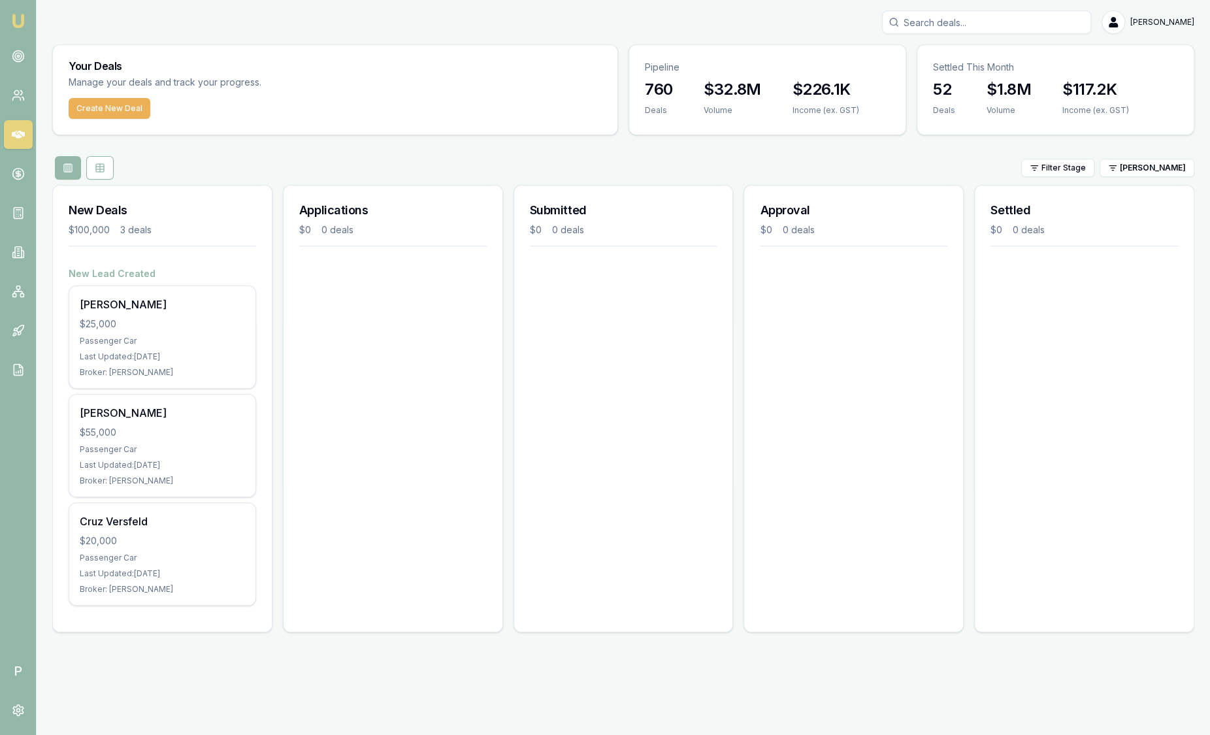
click at [1130, 596] on div "Settled $0 0 deals" at bounding box center [1084, 409] width 220 height 448
click at [1135, 171] on html "Emu Broker P Sam Crouch Toggle Menu Your Deals Manage your deals and track your…" at bounding box center [605, 367] width 1210 height 735
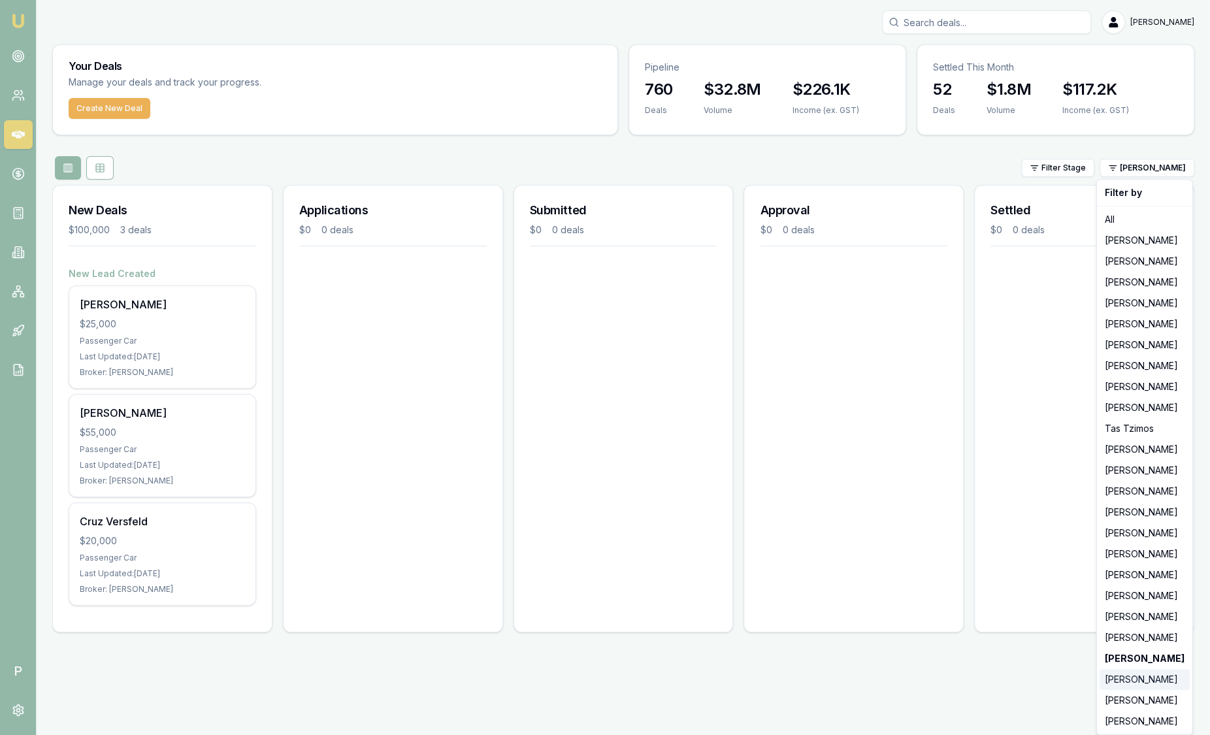
click at [1132, 673] on div "Laura La Micela" at bounding box center [1145, 679] width 90 height 21
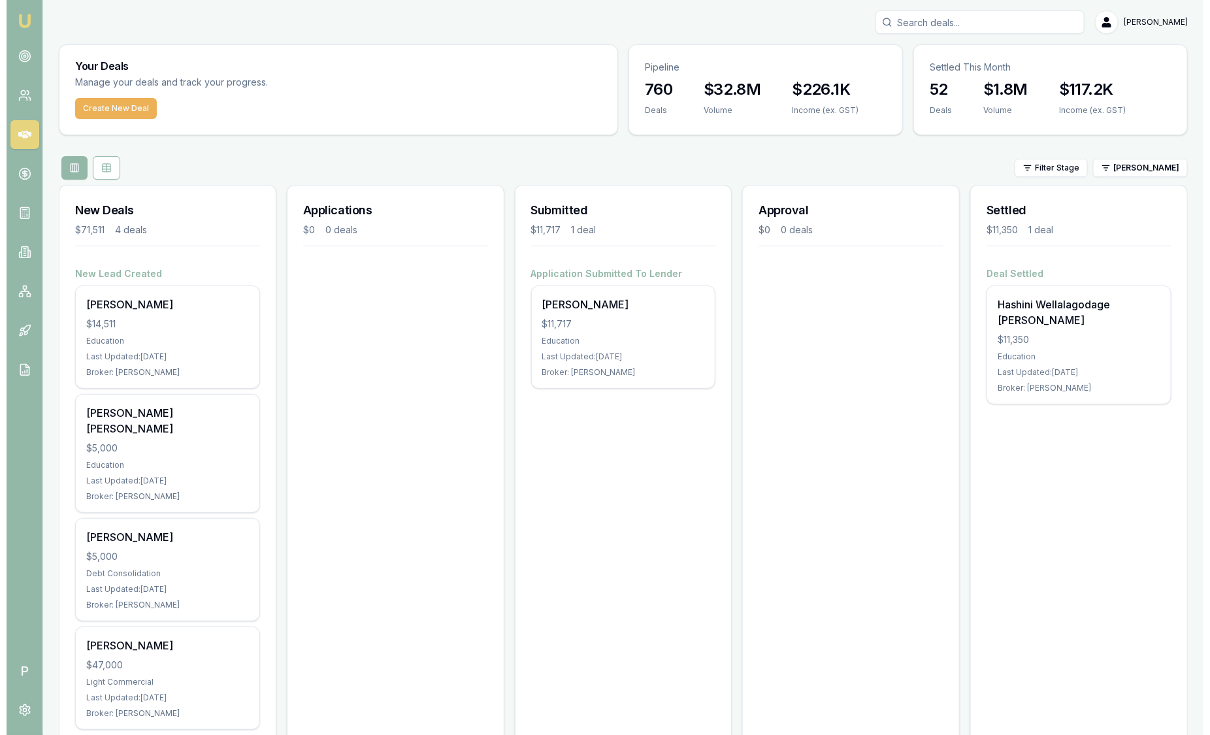
scroll to position [25, 0]
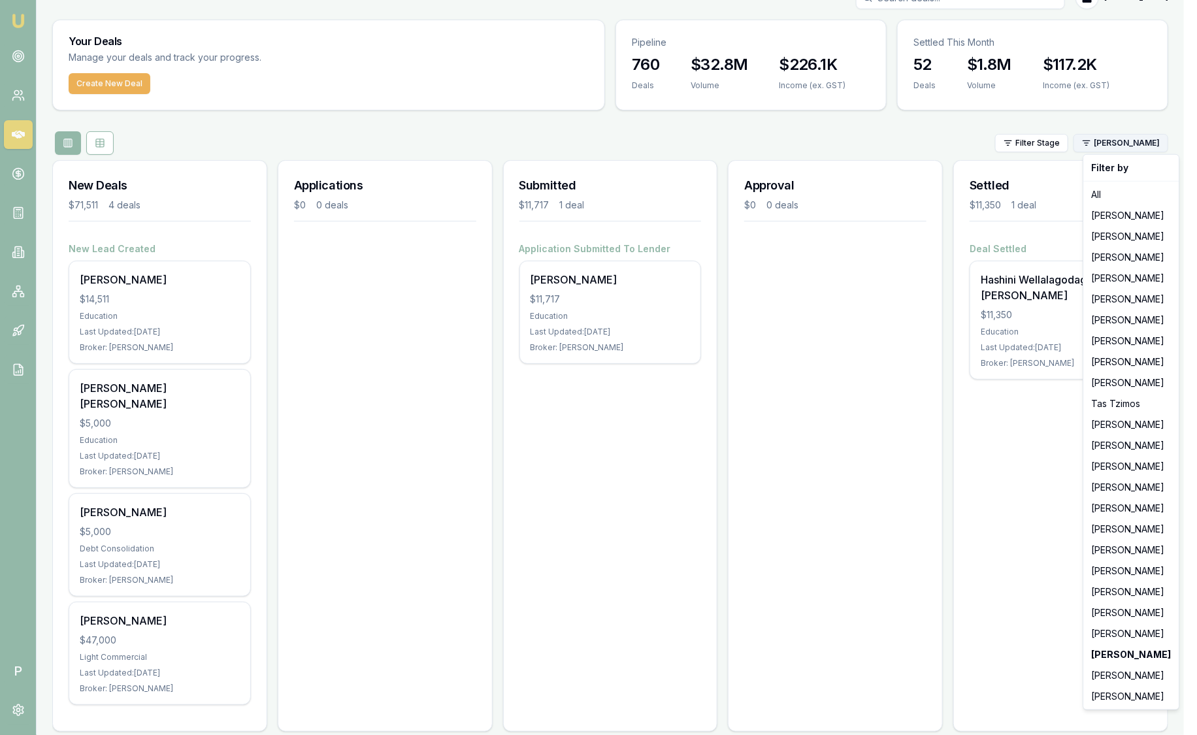
click at [1150, 140] on html "Emu Broker P Sam Crouch Toggle Menu Your Deals Manage your deals and track your…" at bounding box center [598, 342] width 1197 height 735
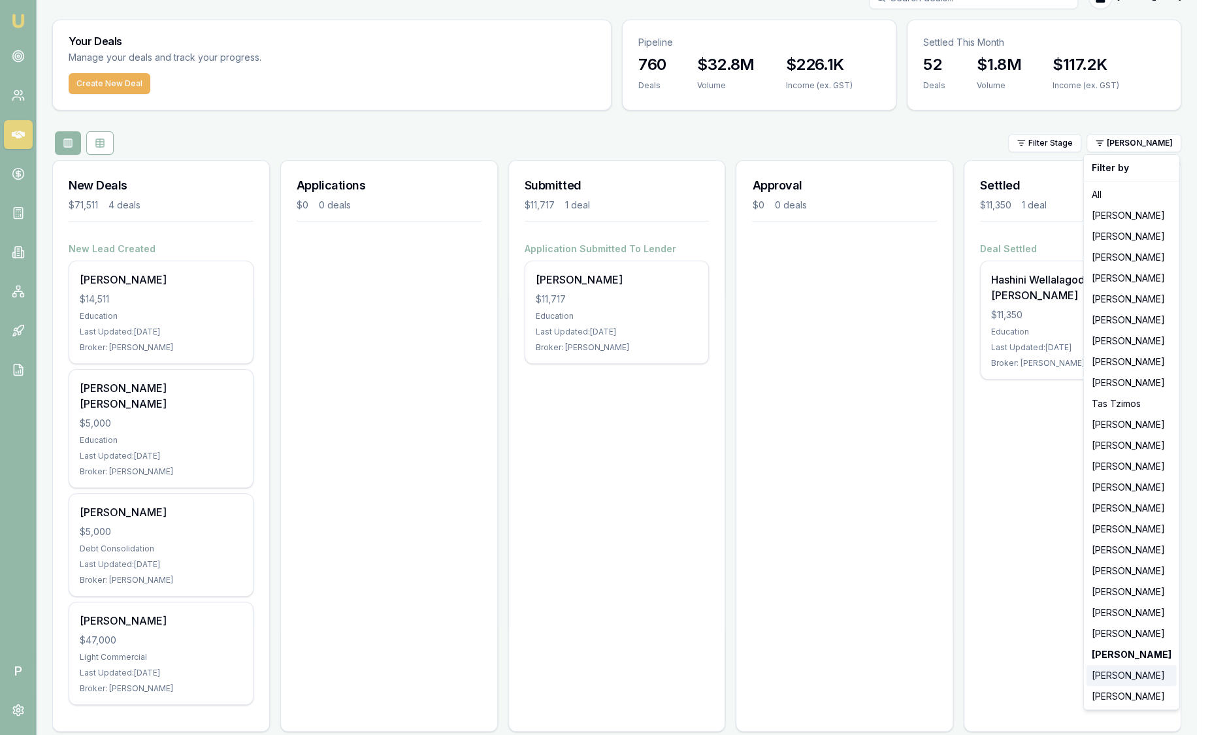
click at [1148, 672] on div "Jonathan Myers" at bounding box center [1131, 675] width 90 height 21
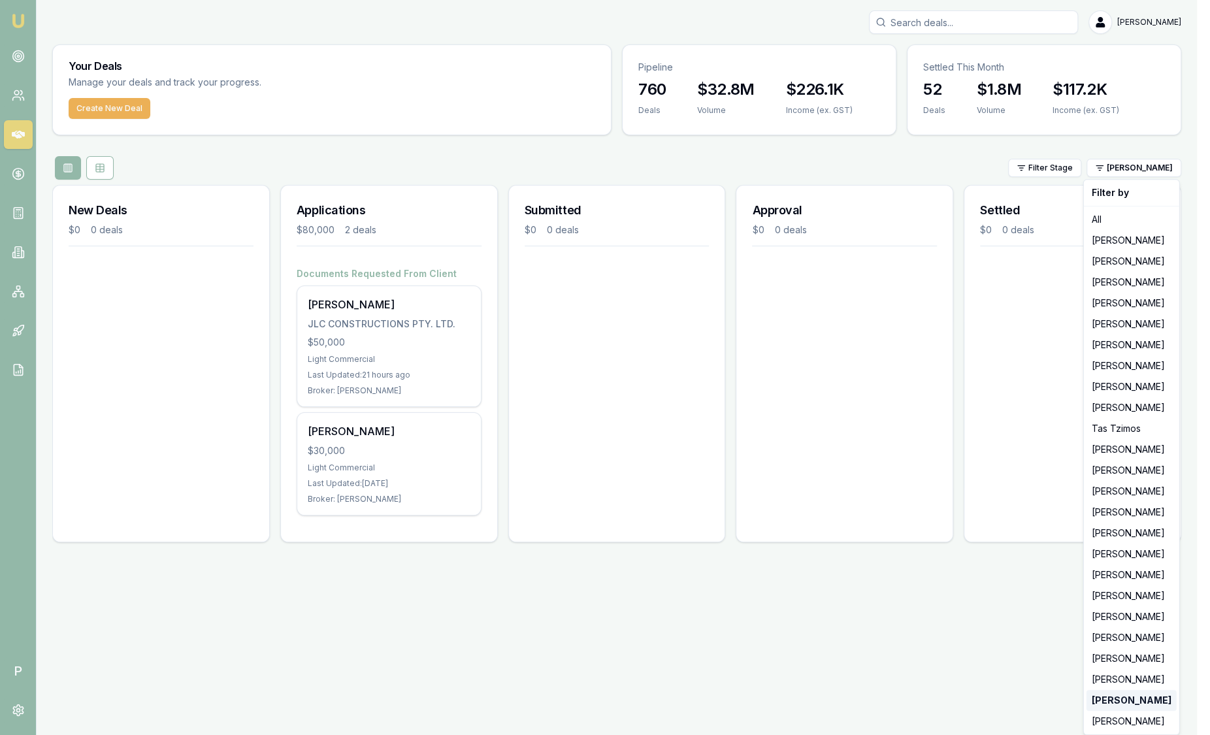
scroll to position [0, 0]
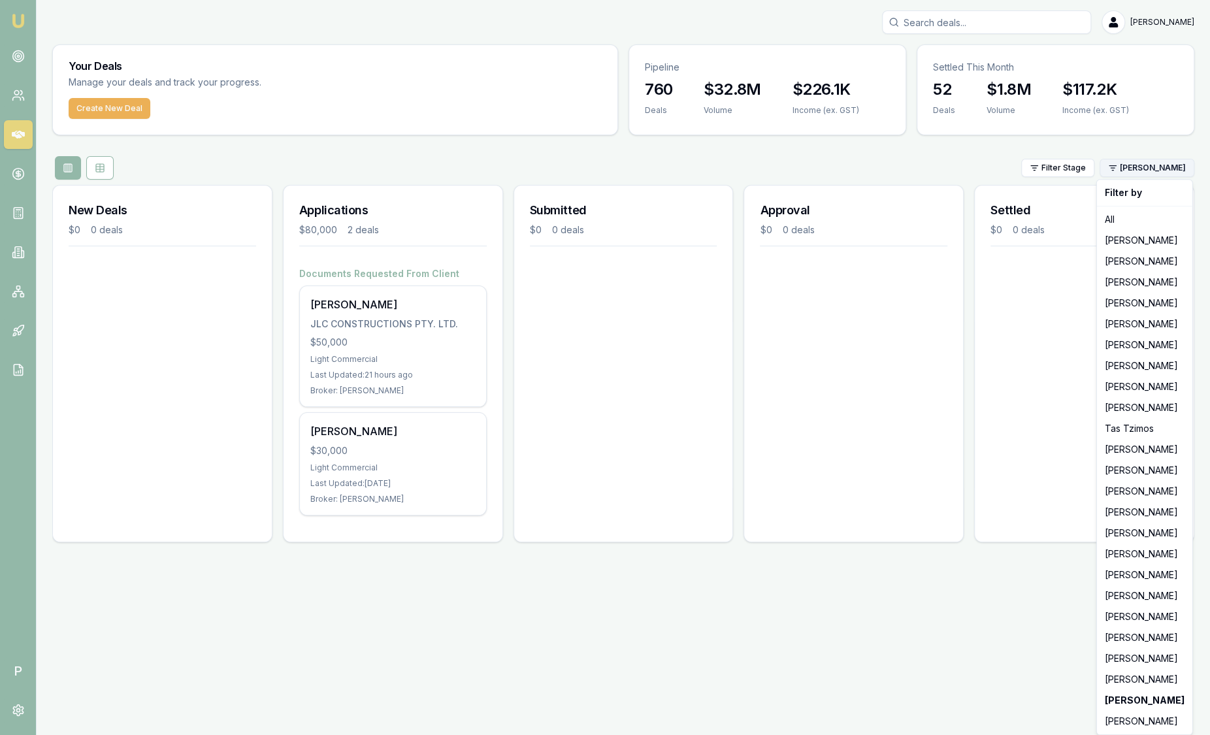
click at [1130, 172] on html "Emu Broker P Sam Crouch Toggle Menu Your Deals Manage your deals and track your…" at bounding box center [605, 367] width 1210 height 735
click at [1146, 716] on div "[PERSON_NAME]" at bounding box center [1145, 721] width 90 height 21
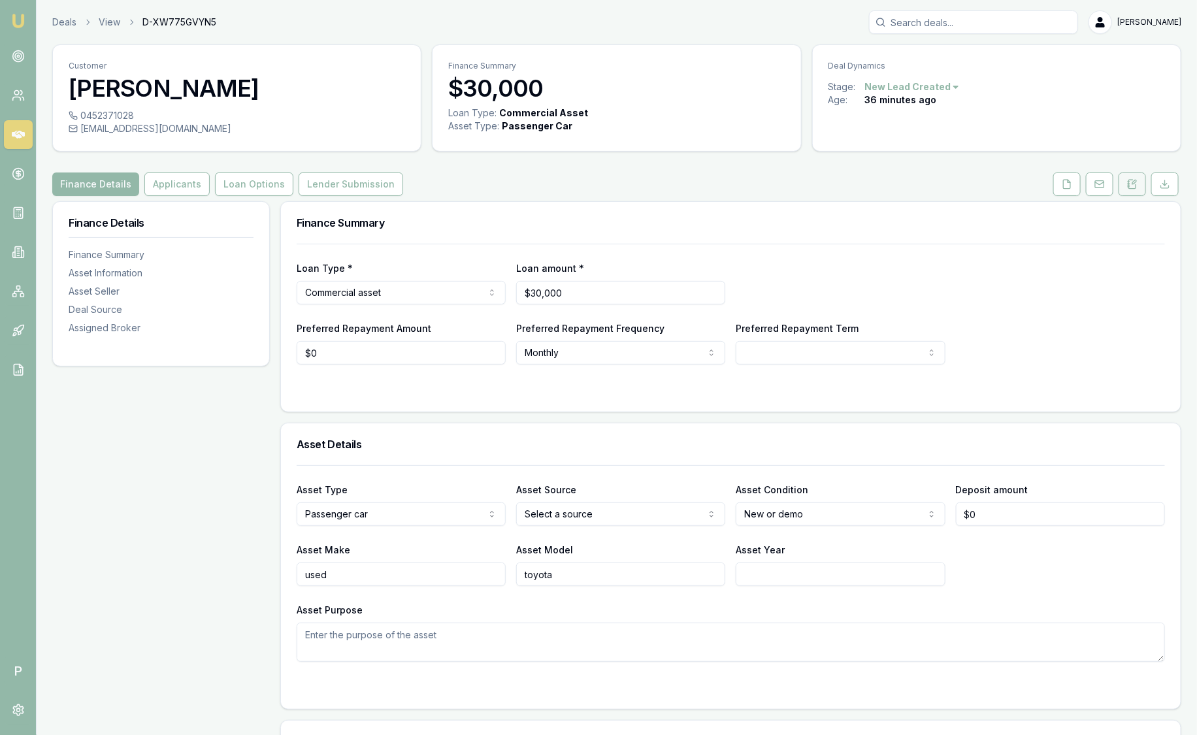
click at [1136, 189] on button at bounding box center [1131, 184] width 27 height 24
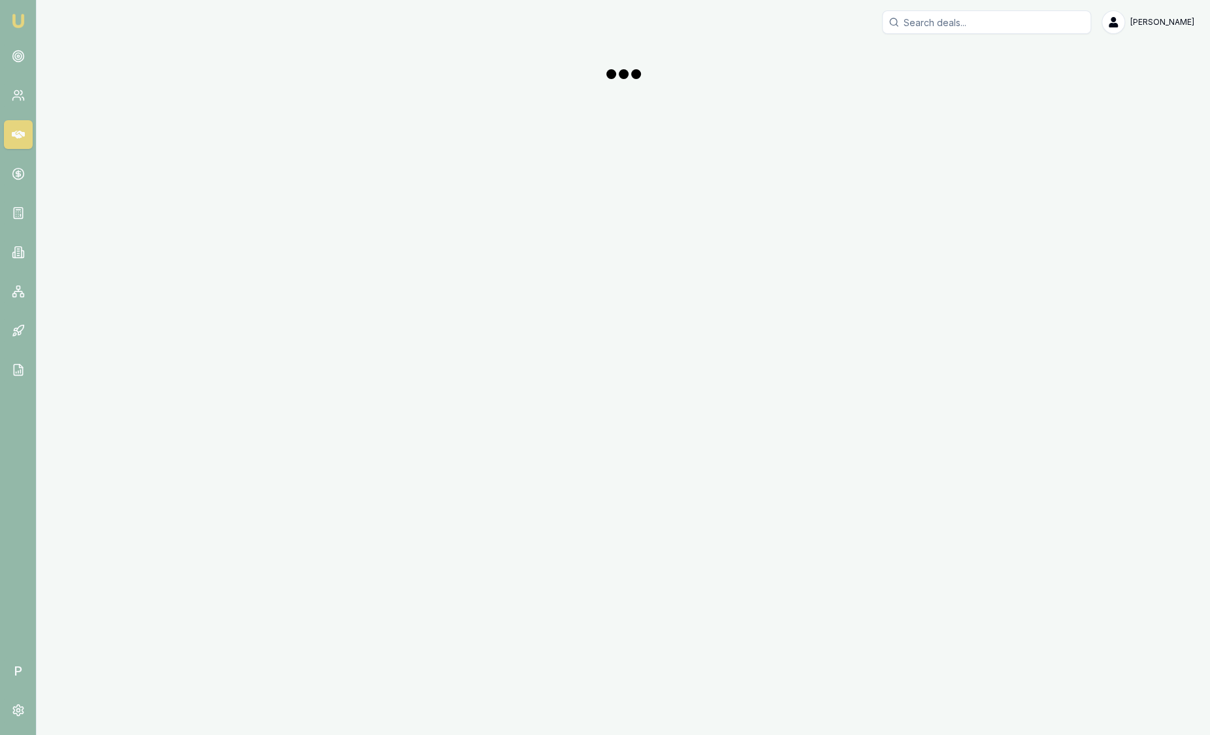
click at [695, 212] on div "Emu Broker P [PERSON_NAME] Toggle Menu" at bounding box center [605, 367] width 1210 height 735
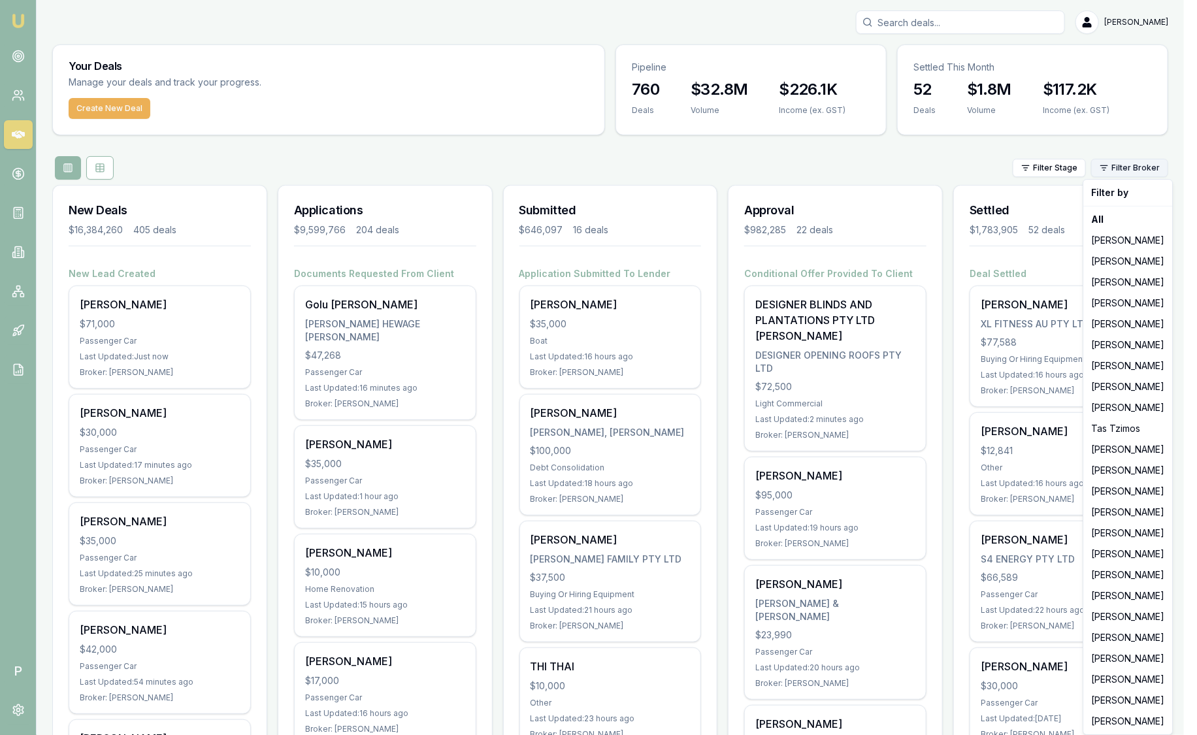
click at [1135, 171] on html "Emu Broker P [PERSON_NAME] Toggle Menu Your Deals Manage your deals and track y…" at bounding box center [598, 367] width 1197 height 735
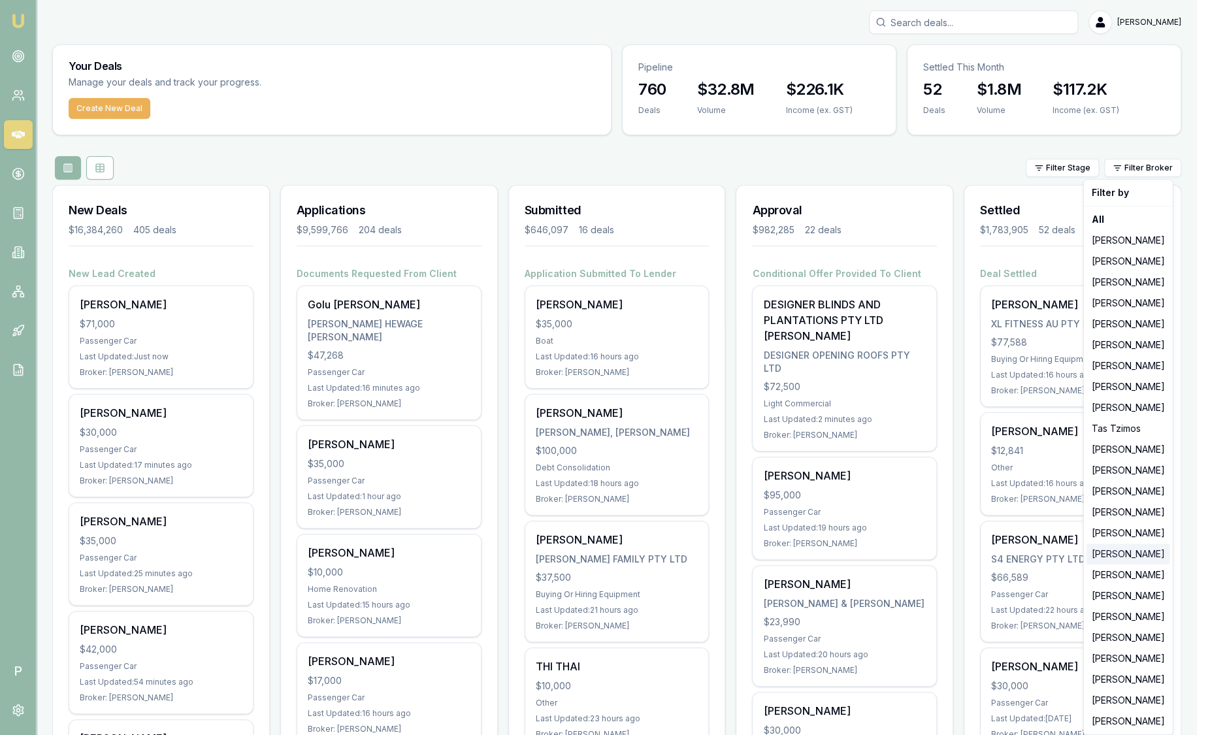
click at [1124, 555] on div "[PERSON_NAME]" at bounding box center [1128, 554] width 84 height 21
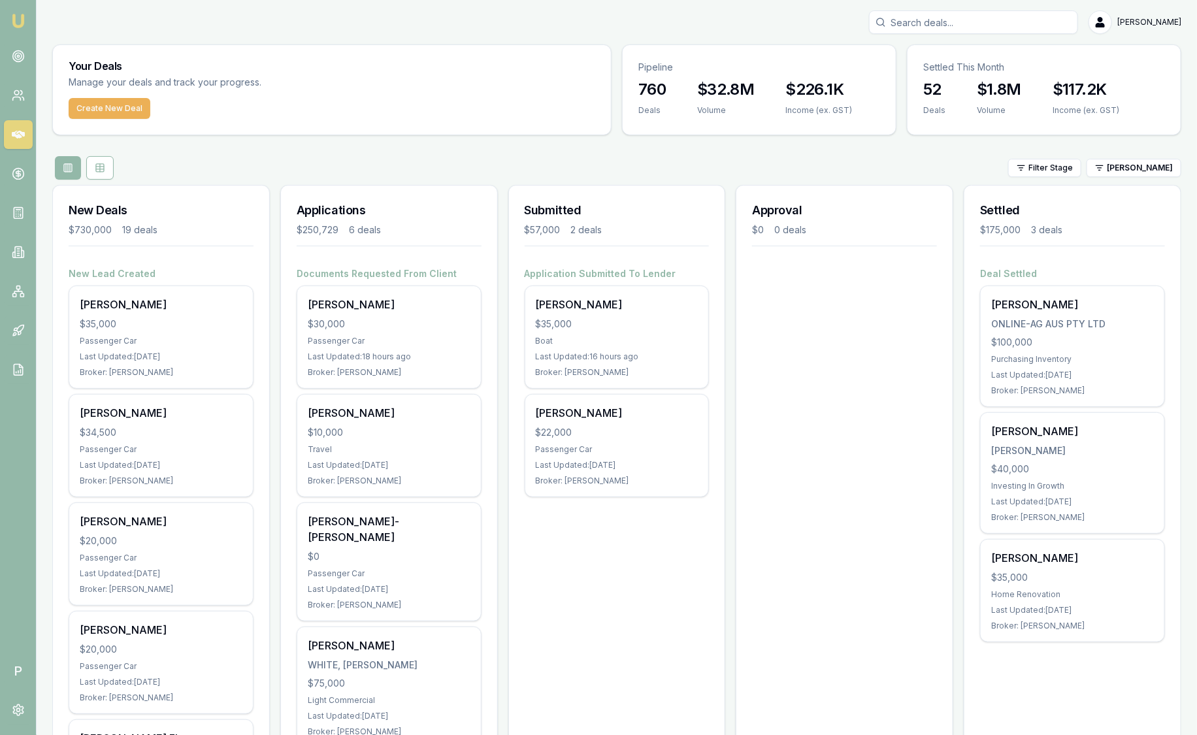
scroll to position [3, 0]
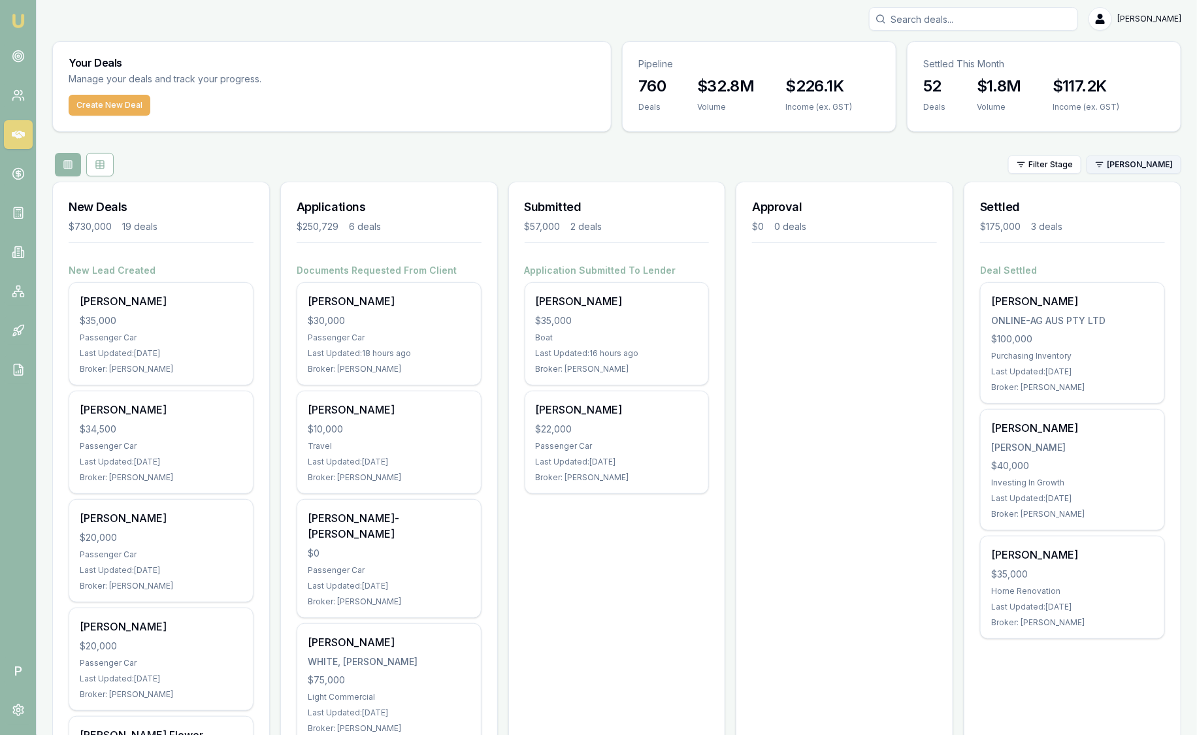
click at [1148, 165] on html "Emu Broker P Sam Crouch Toggle Menu Your Deals Manage your deals and track your…" at bounding box center [598, 364] width 1197 height 735
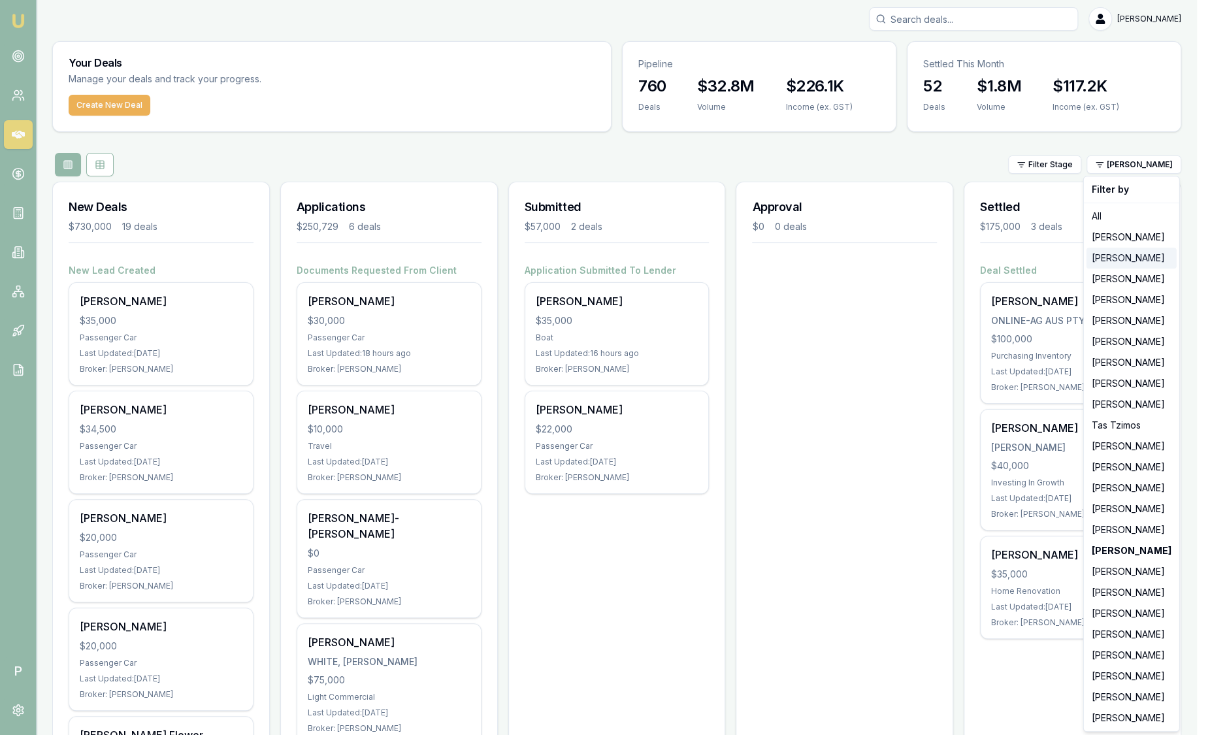
click at [1132, 263] on div "[PERSON_NAME]" at bounding box center [1131, 258] width 90 height 21
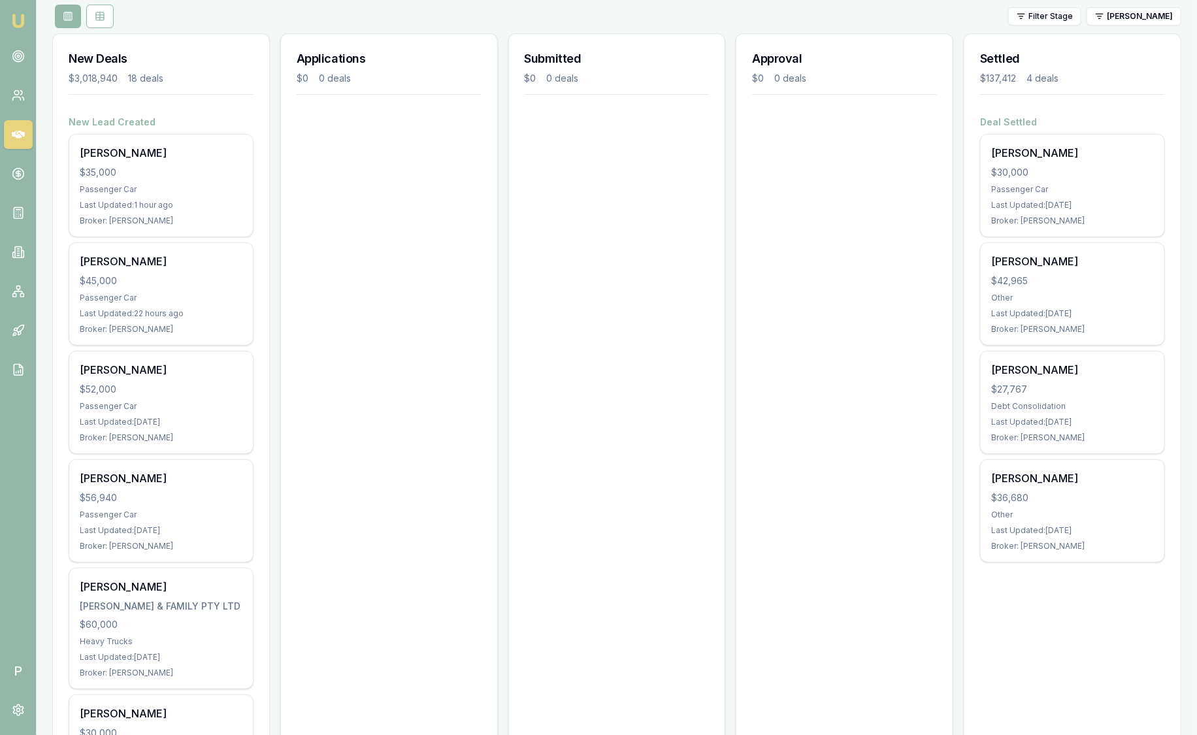
scroll to position [0, 0]
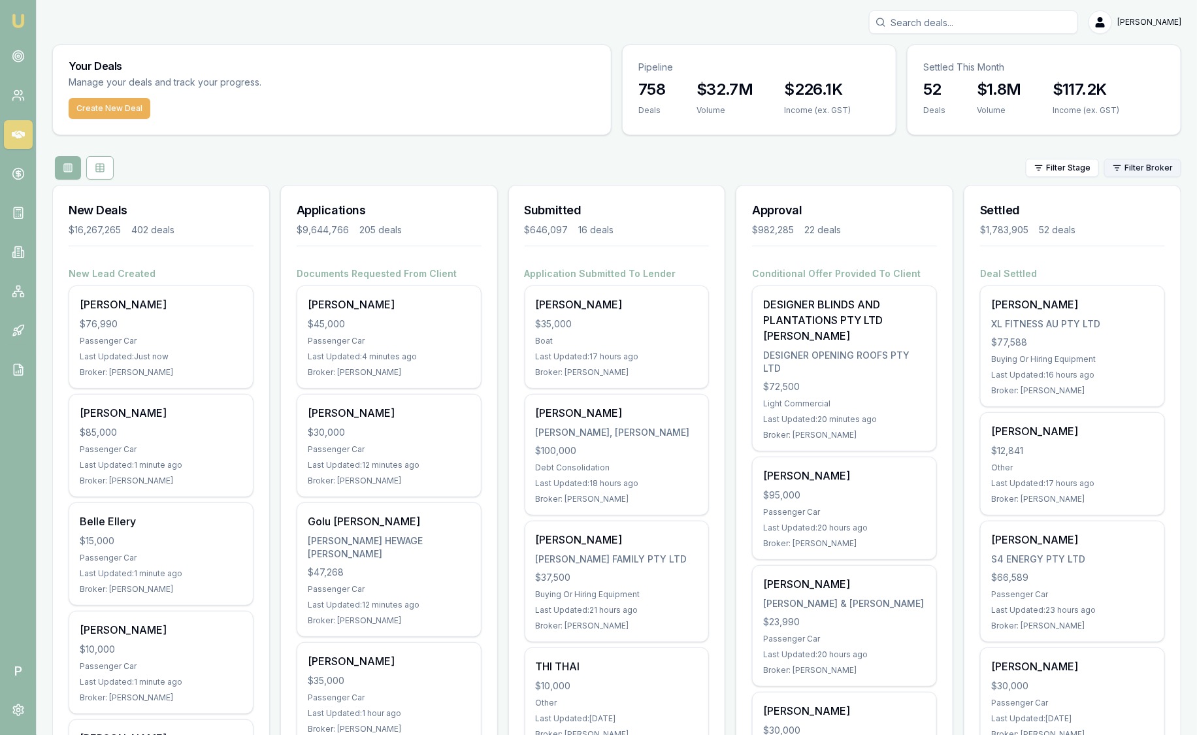
click at [1164, 165] on html "Emu Broker P [PERSON_NAME] Toggle Menu Your Deals Manage your deals and track y…" at bounding box center [598, 367] width 1197 height 735
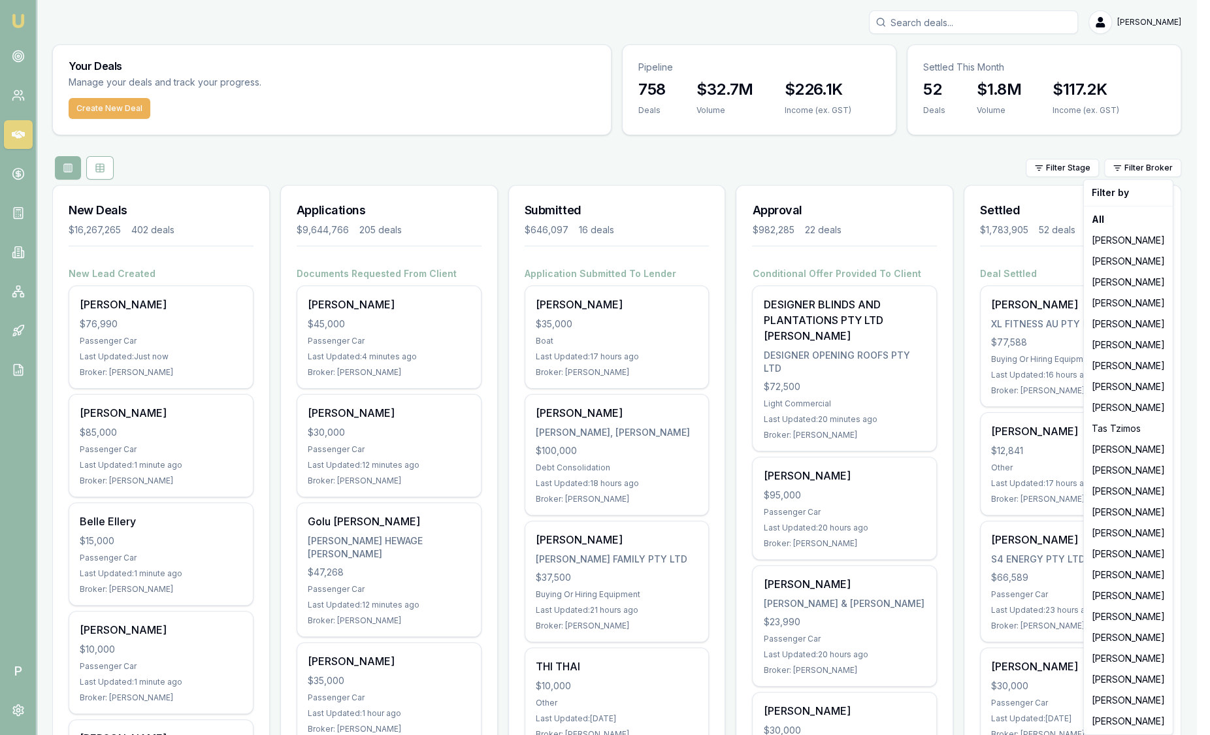
click at [976, 167] on html "Emu Broker P [PERSON_NAME] Toggle Menu Your Deals Manage your deals and track y…" at bounding box center [605, 367] width 1210 height 735
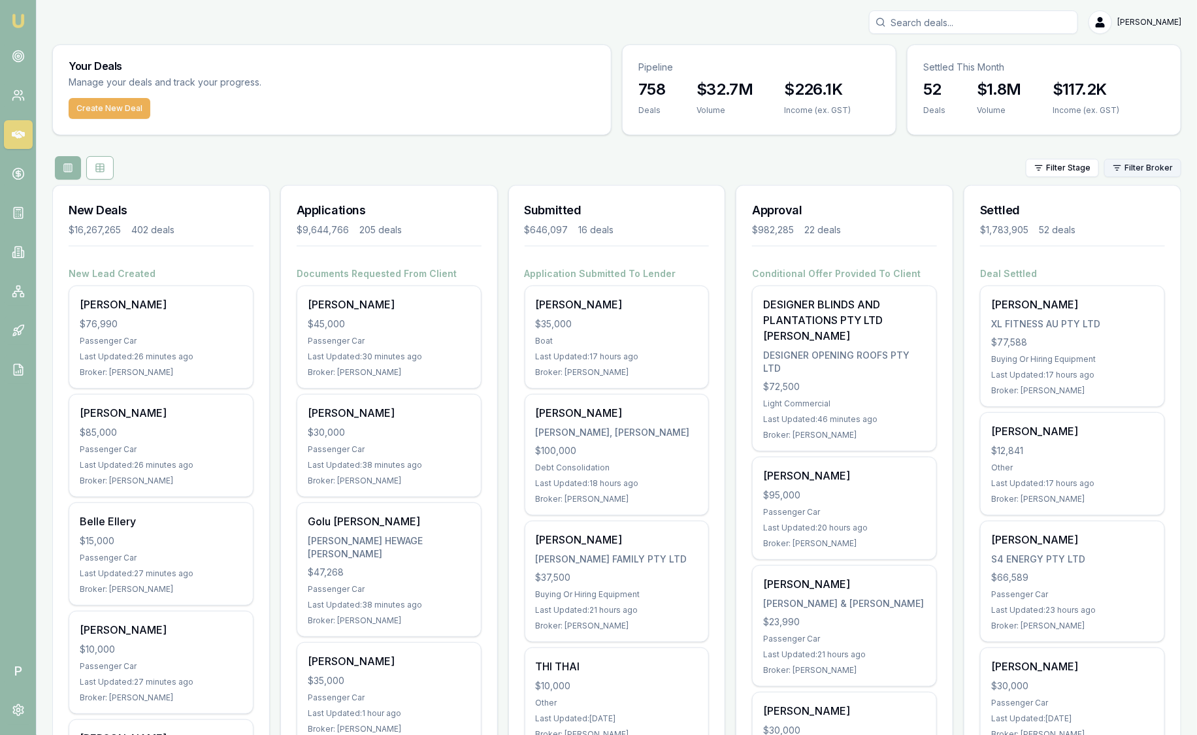
click at [1160, 174] on html "Emu Broker P [PERSON_NAME] Toggle Menu Your Deals Manage your deals and track y…" at bounding box center [598, 367] width 1197 height 735
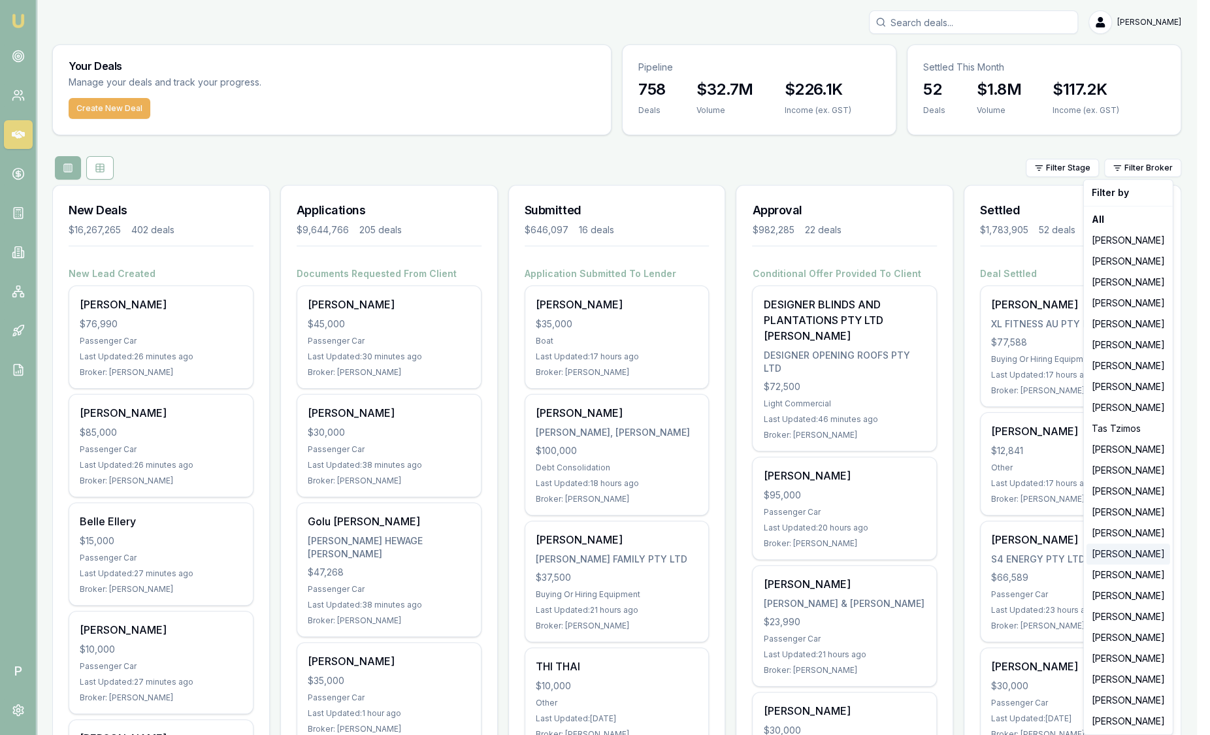
click at [1148, 553] on div "Rachael Connors" at bounding box center [1128, 554] width 84 height 21
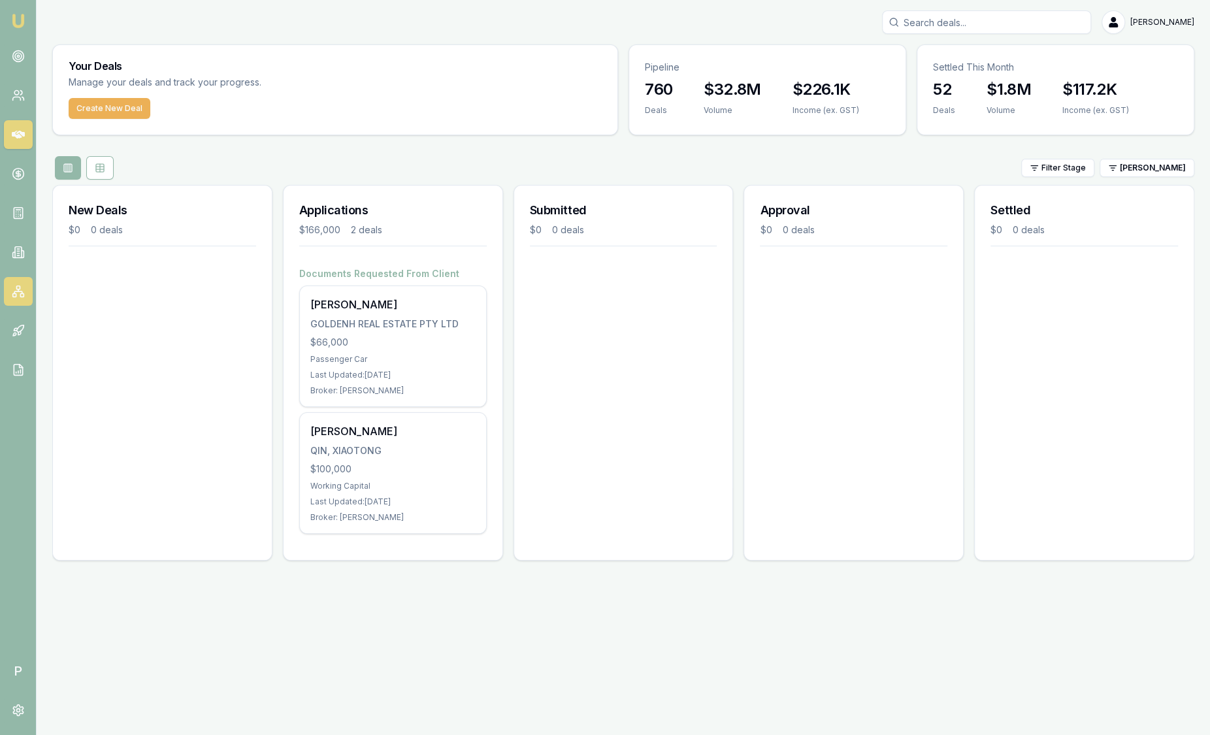
click at [24, 291] on link at bounding box center [18, 291] width 29 height 29
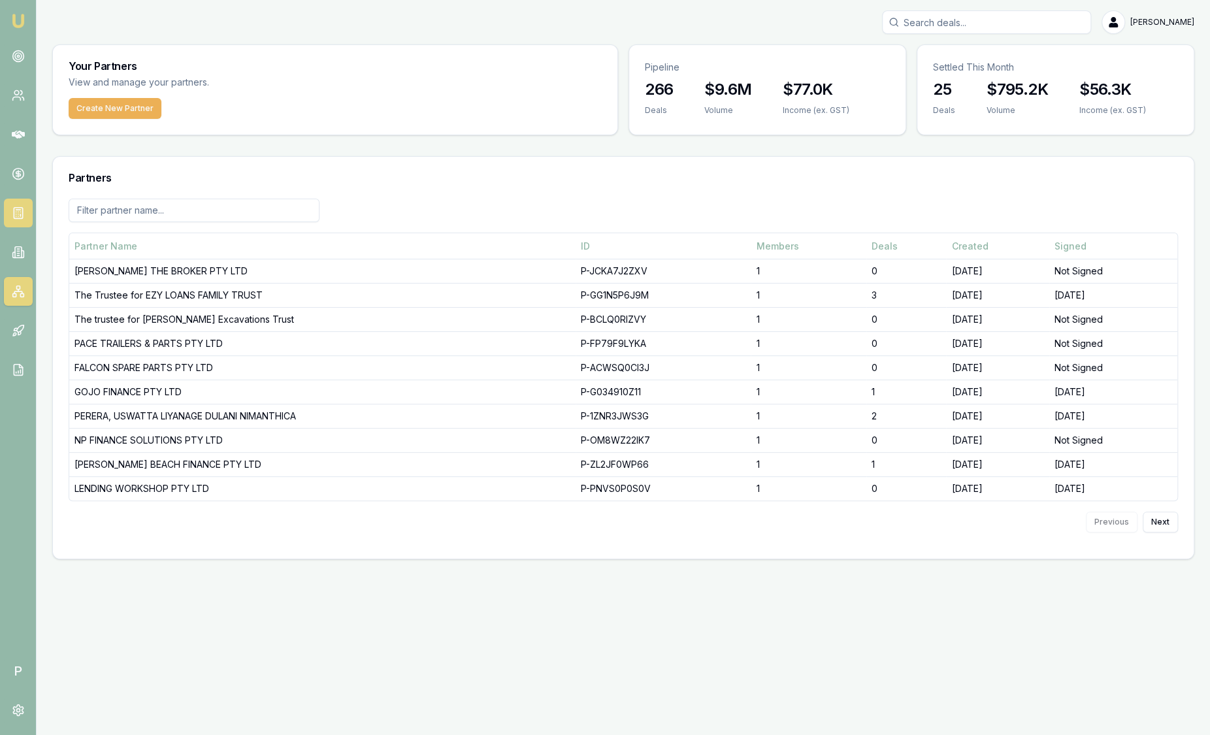
click at [31, 222] on link at bounding box center [18, 213] width 29 height 29
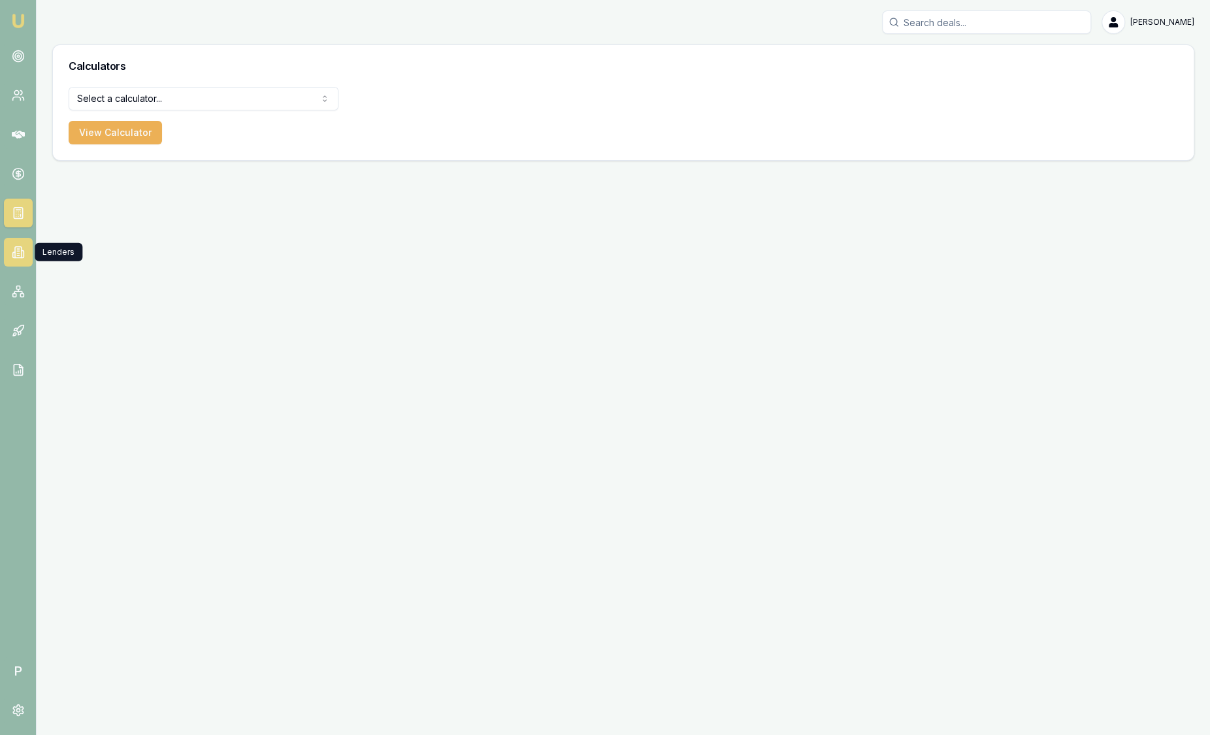
click at [18, 249] on icon at bounding box center [18, 249] width 2 height 0
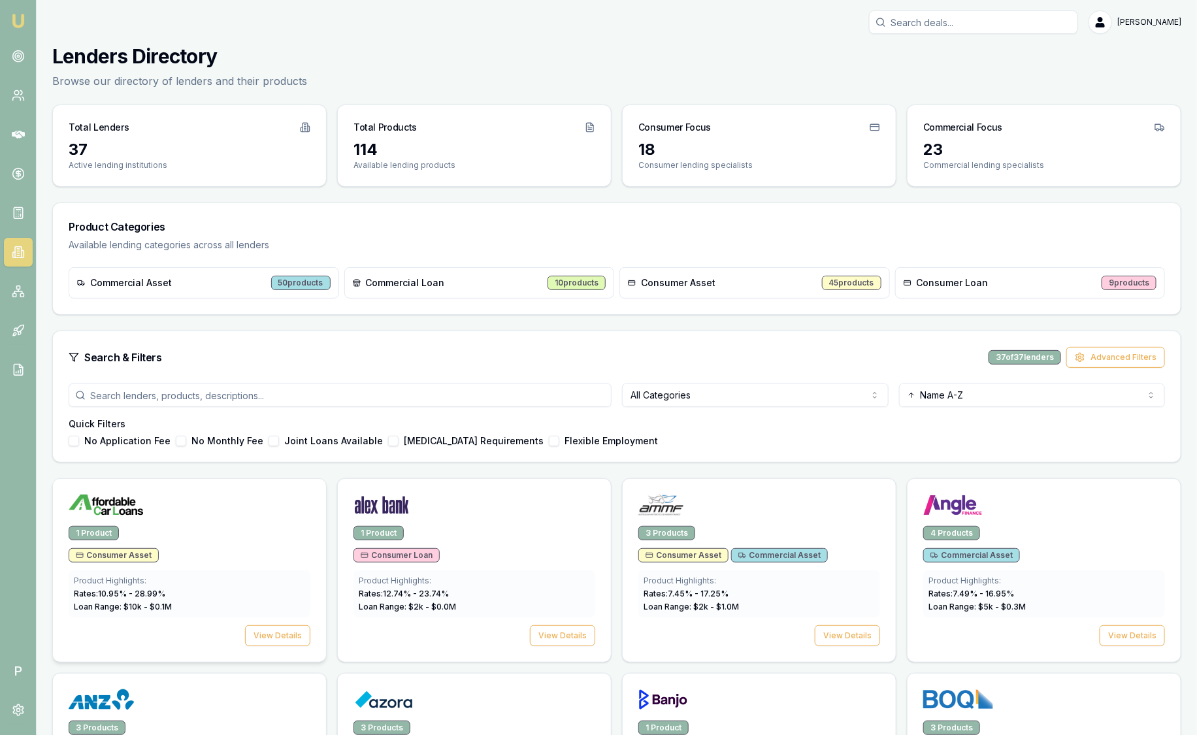
click at [214, 538] on div "1 Product" at bounding box center [190, 533] width 242 height 14
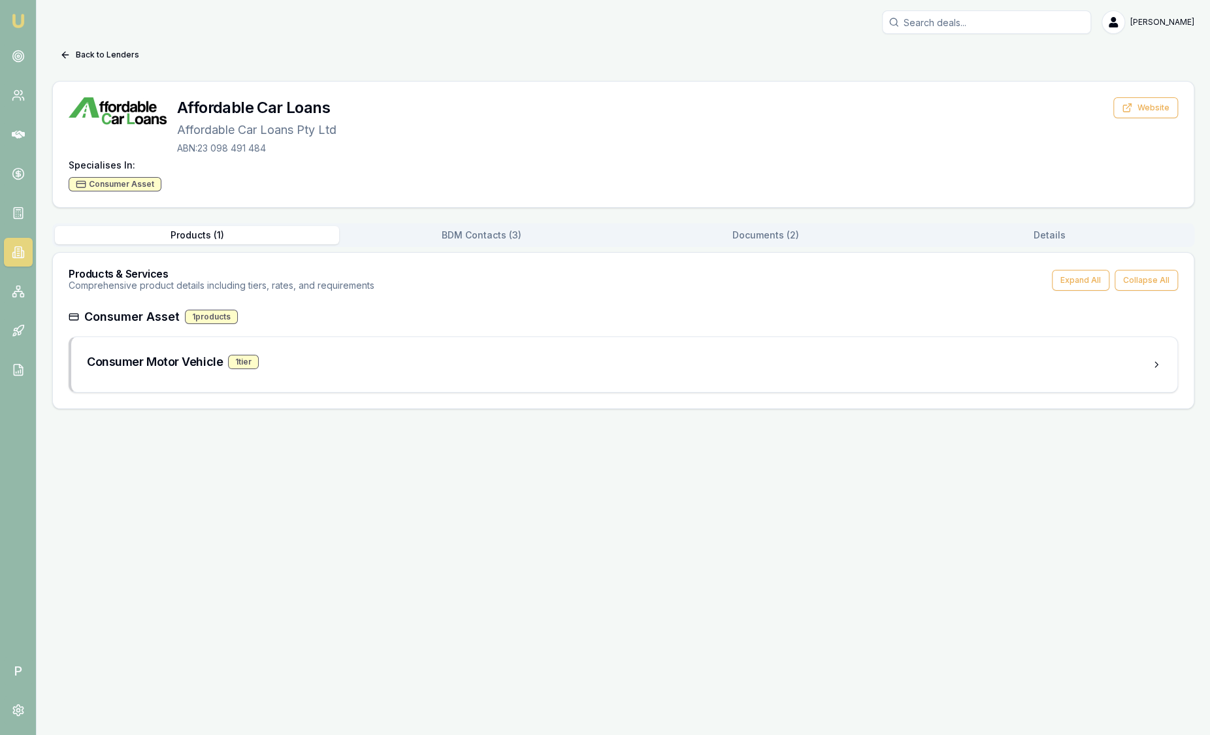
click at [778, 234] on button "Documents ( 2 )" at bounding box center [765, 235] width 284 height 18
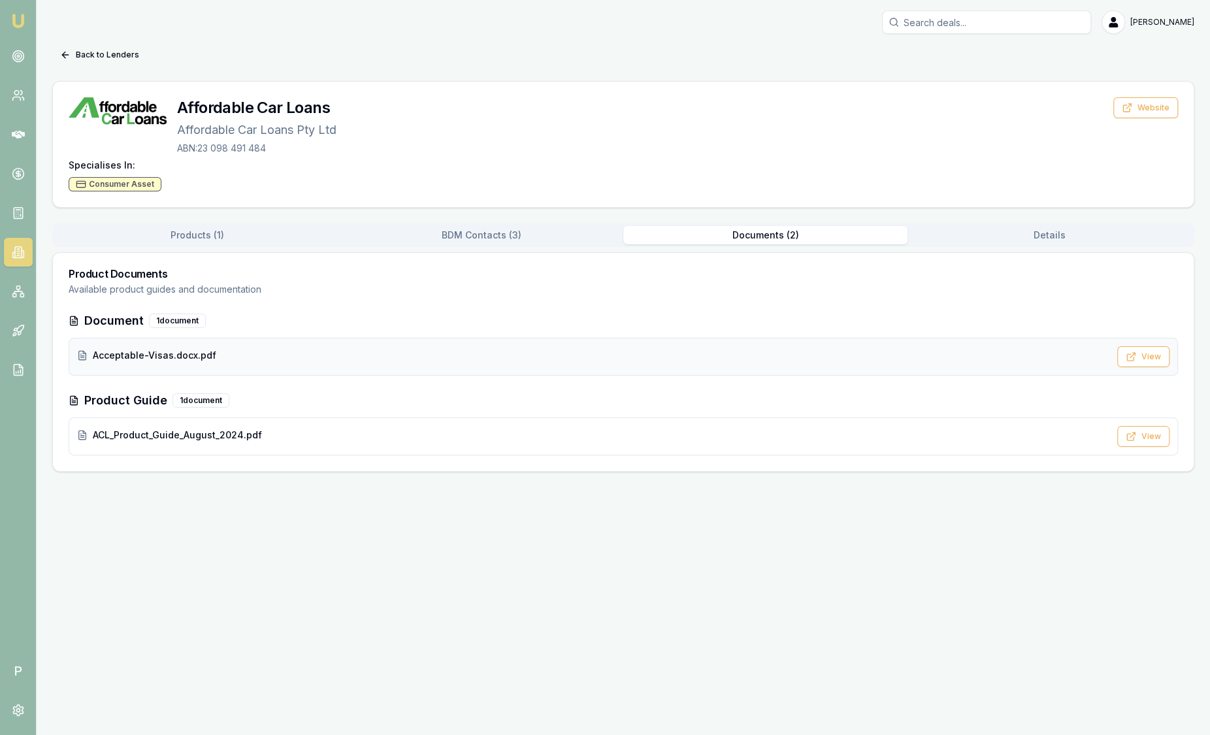
click at [299, 352] on div "Acceptable-Visas.docx.pdf" at bounding box center [593, 355] width 1032 height 13
click at [23, 286] on icon at bounding box center [18, 291] width 13 height 13
